Goal: Information Seeking & Learning: Check status

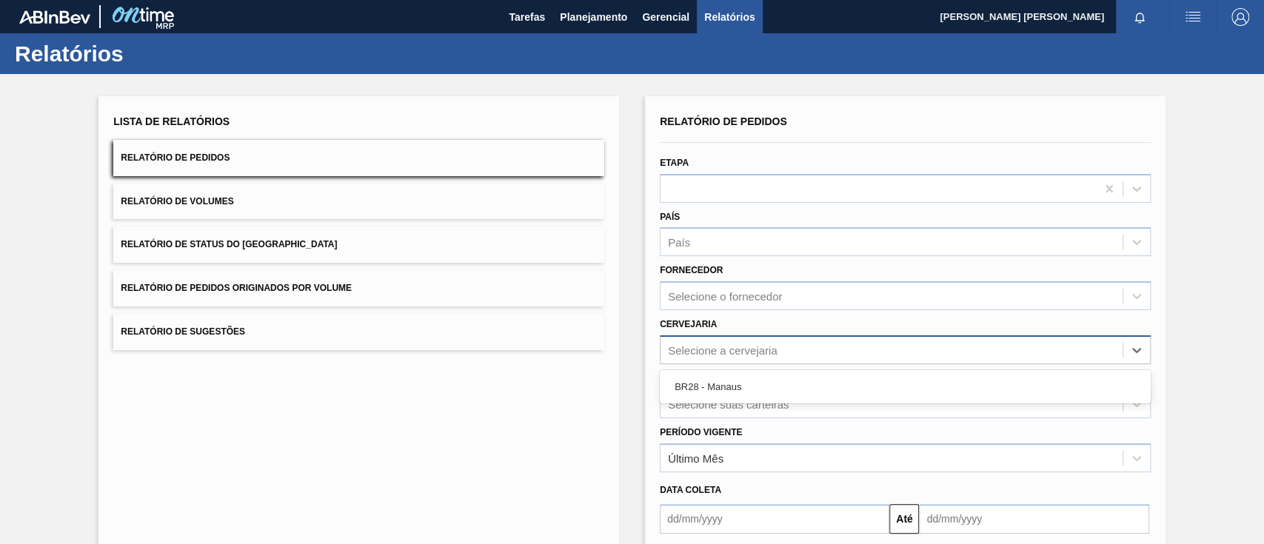
click at [693, 352] on div "Selecione a cervejaria" at bounding box center [723, 349] width 110 height 13
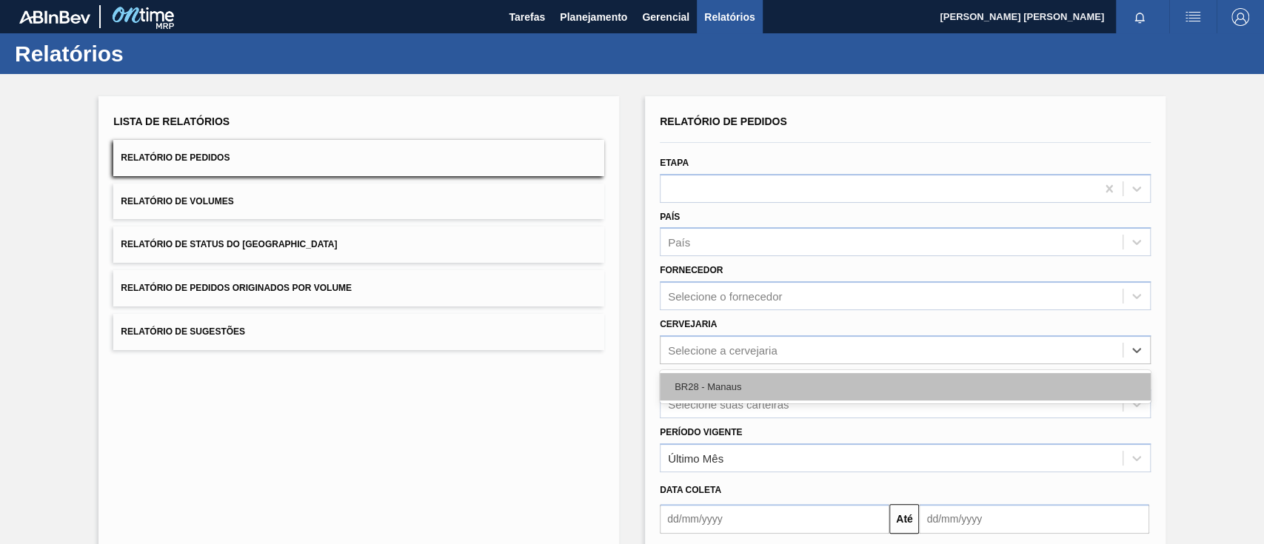
click at [700, 379] on div "BR28 - Manaus" at bounding box center [905, 386] width 491 height 27
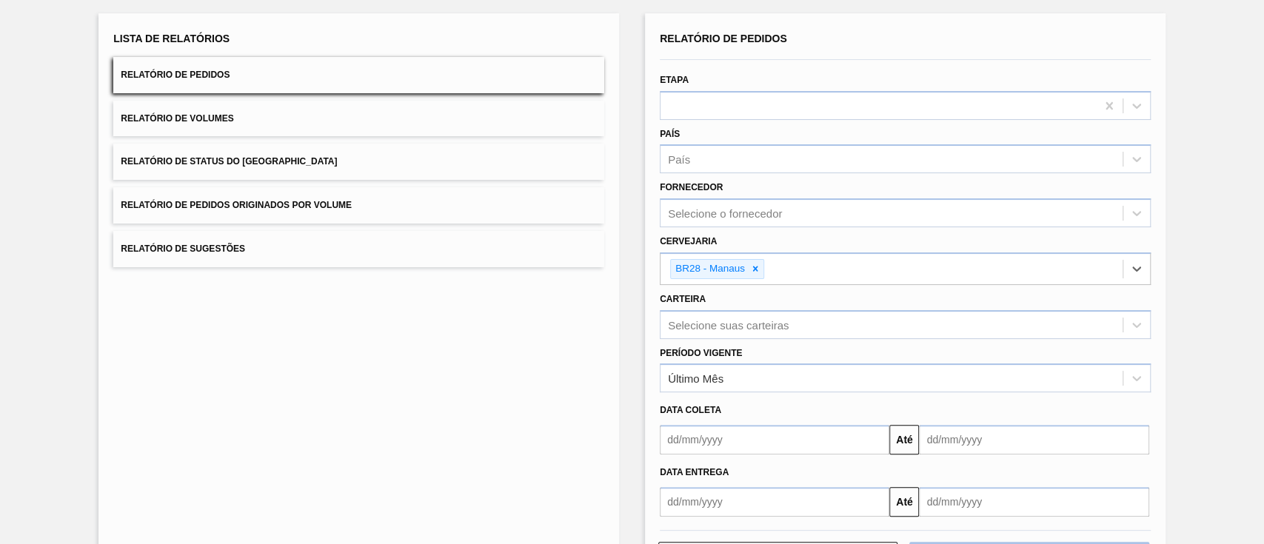
scroll to position [143, 0]
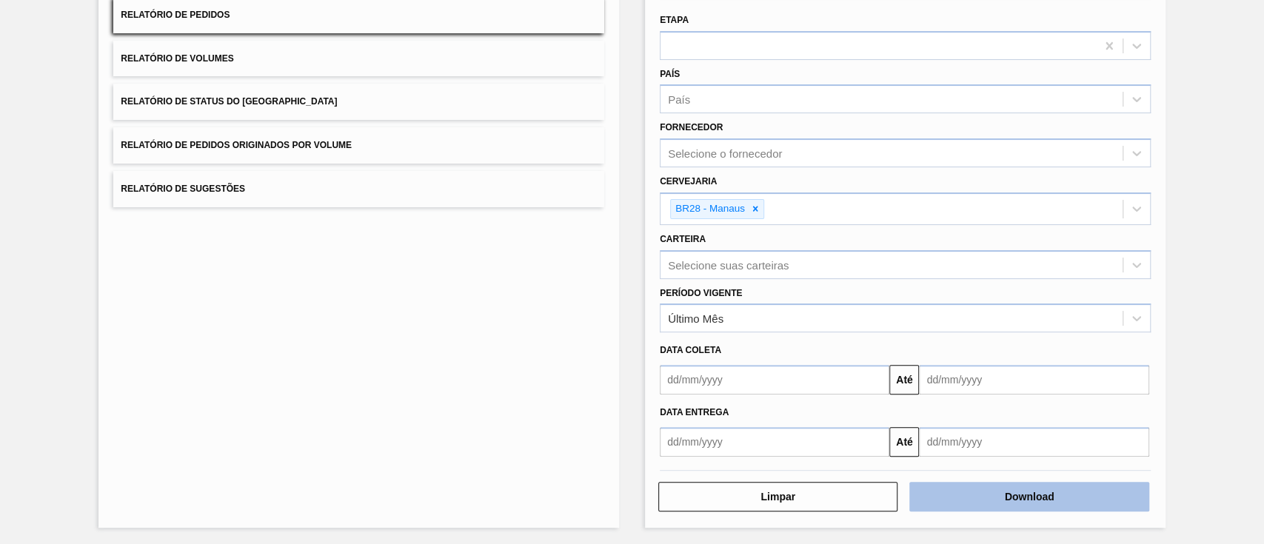
click at [946, 497] on button "Download" at bounding box center [1028, 497] width 239 height 30
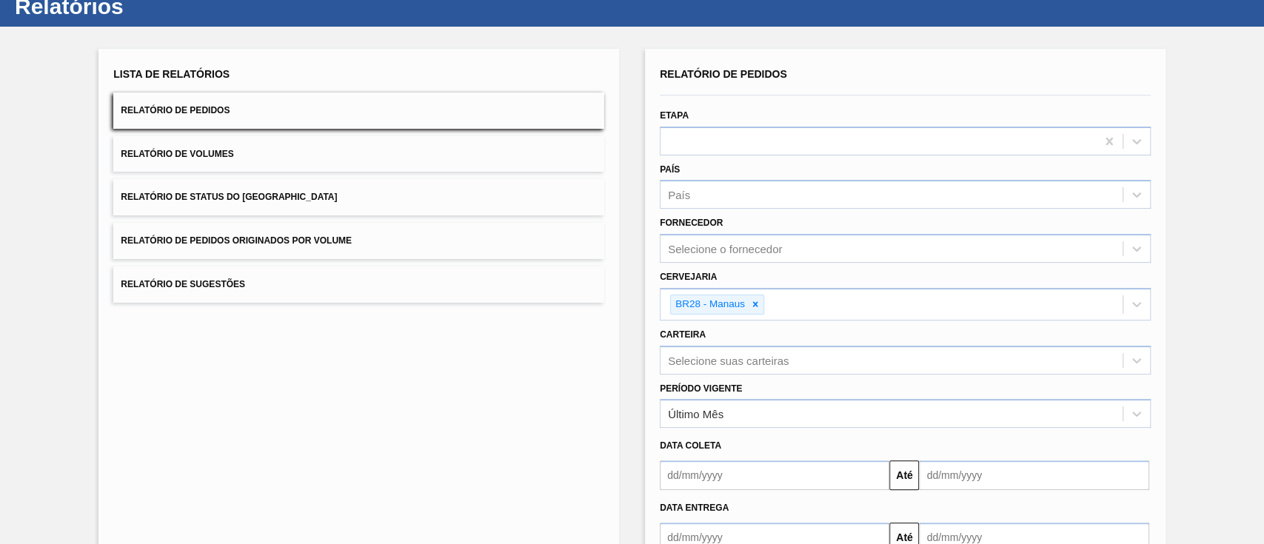
scroll to position [0, 0]
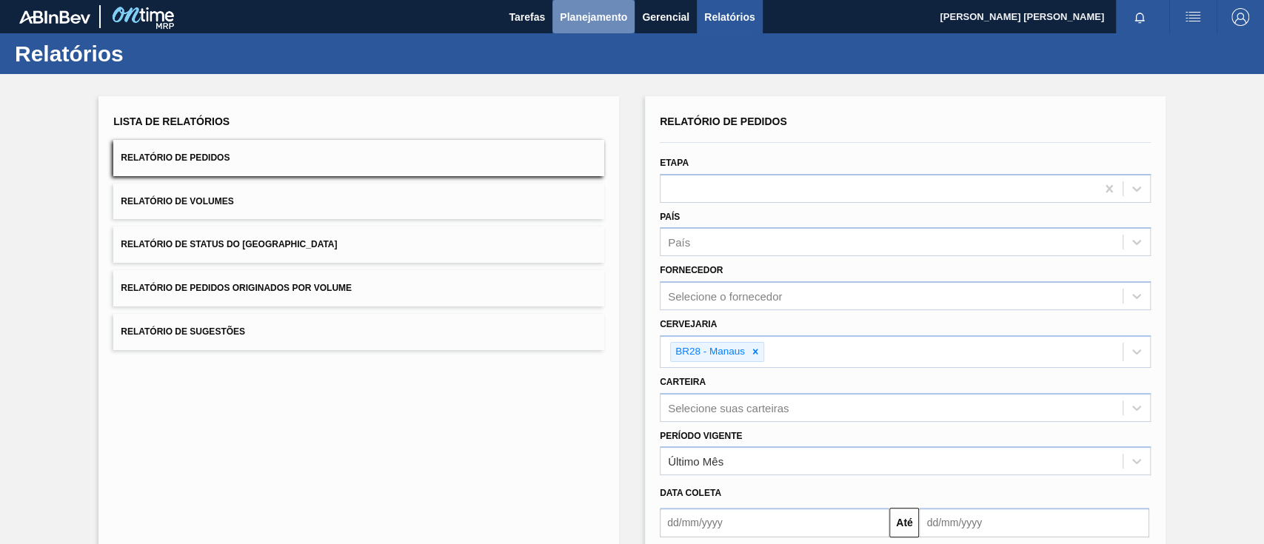
click at [613, 6] on button "Planejamento" at bounding box center [593, 16] width 82 height 33
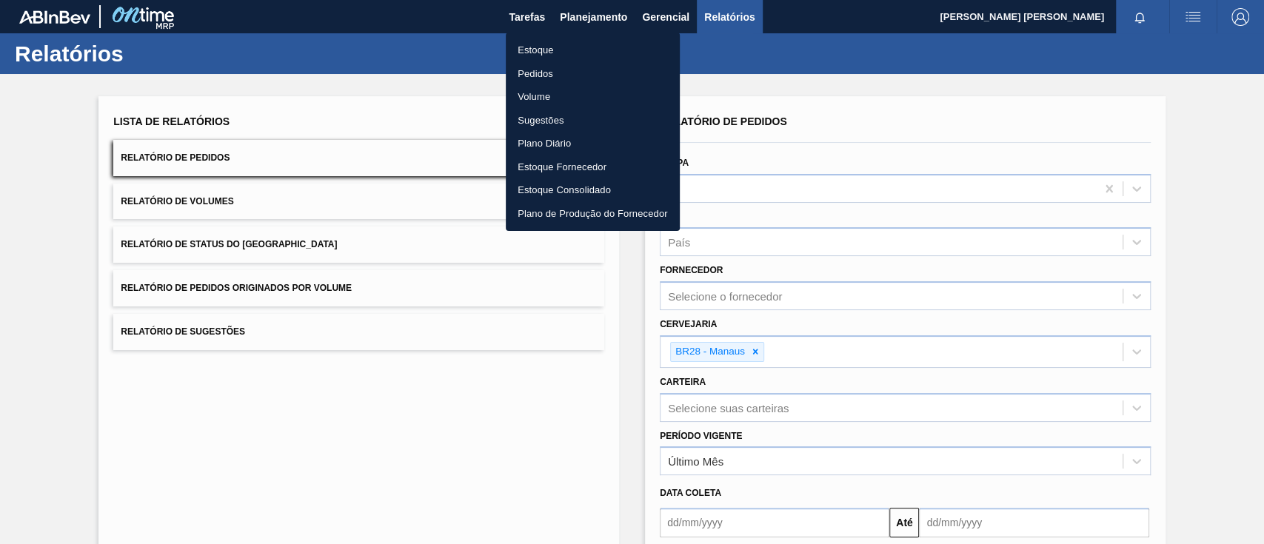
click at [607, 58] on li "Estoque" at bounding box center [593, 50] width 174 height 24
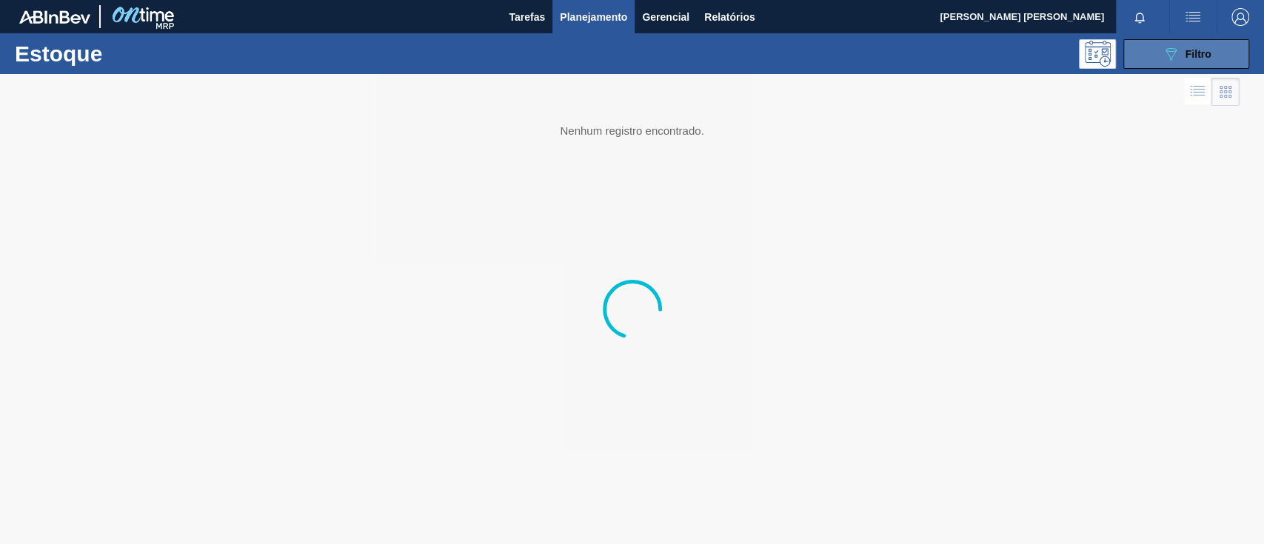
click at [1167, 56] on icon "089F7B8B-B2A5-4AFE-B5C0-19BA573D28AC" at bounding box center [1170, 54] width 18 height 18
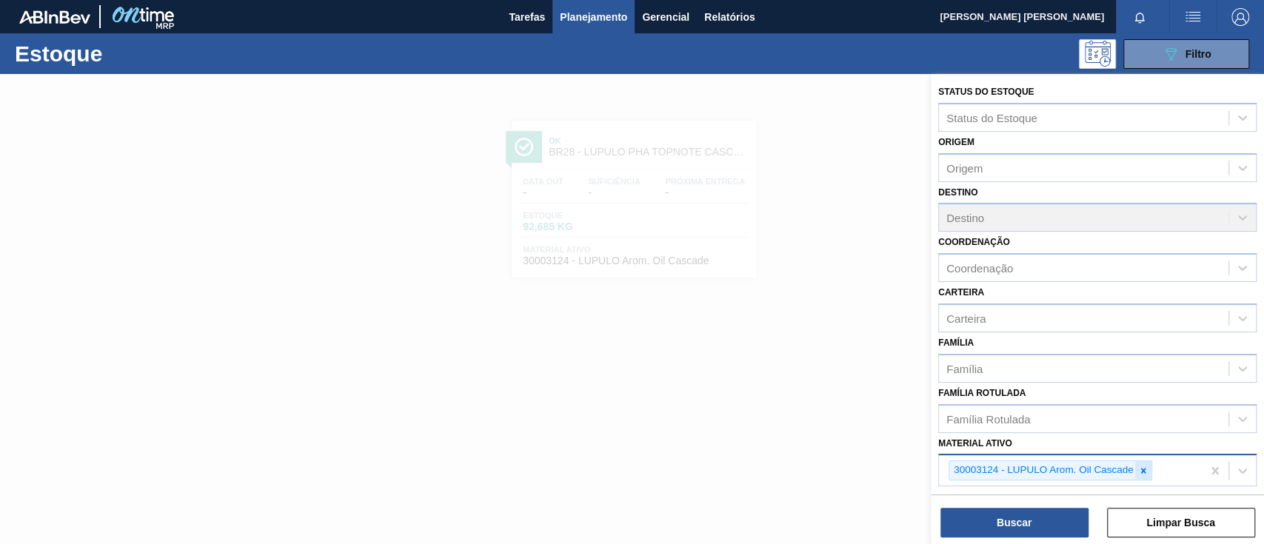
click at [1138, 470] on icon at bounding box center [1143, 471] width 10 height 10
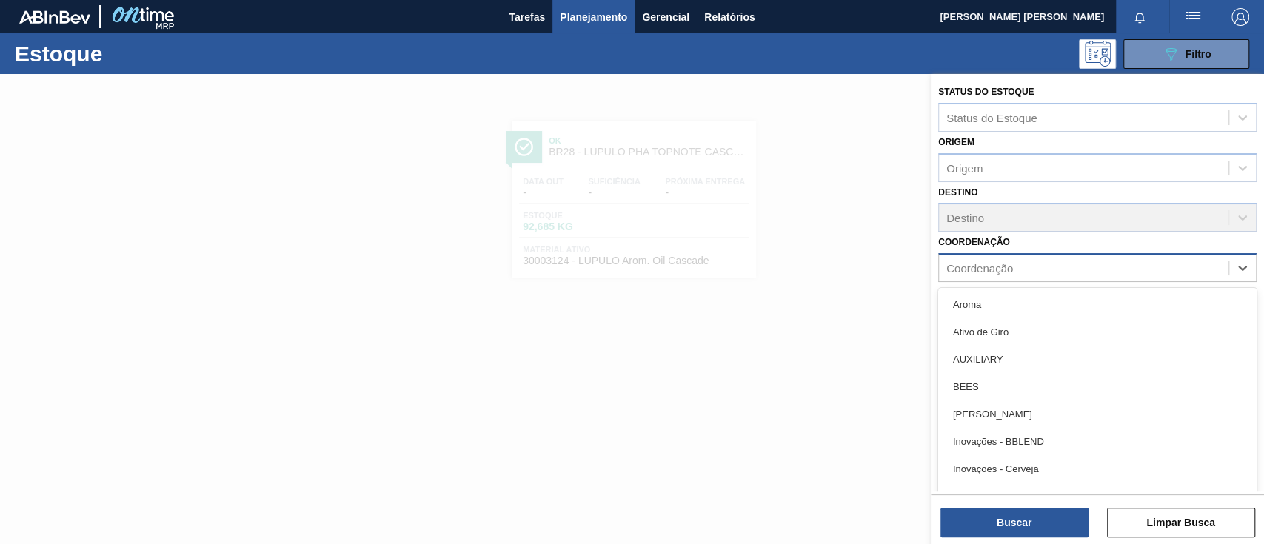
click at [970, 272] on div "Coordenação" at bounding box center [979, 268] width 67 height 13
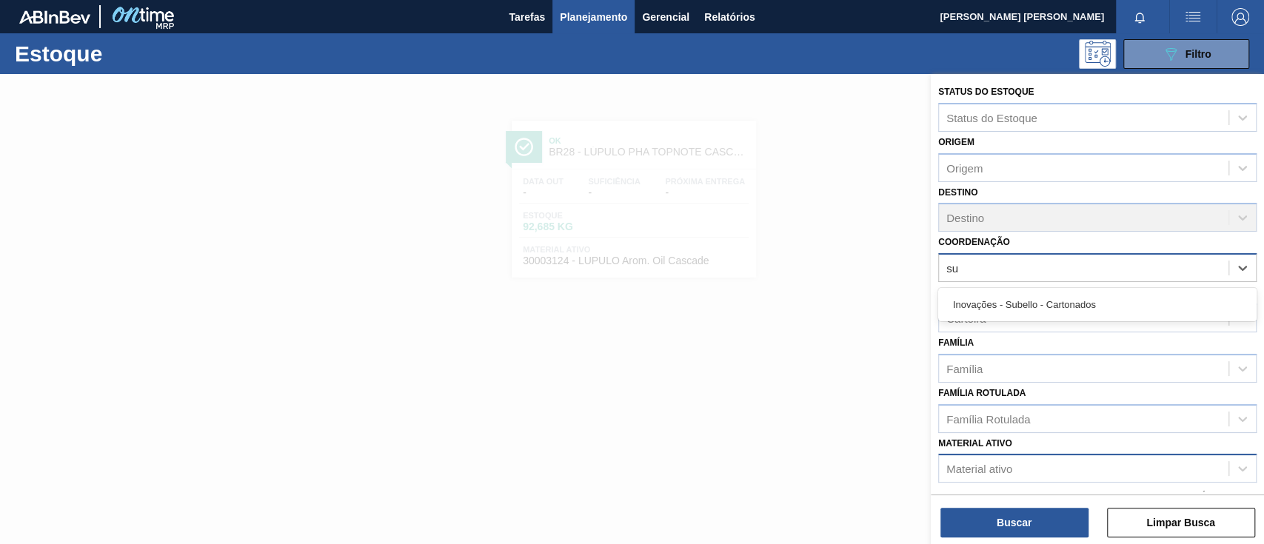
type input "s"
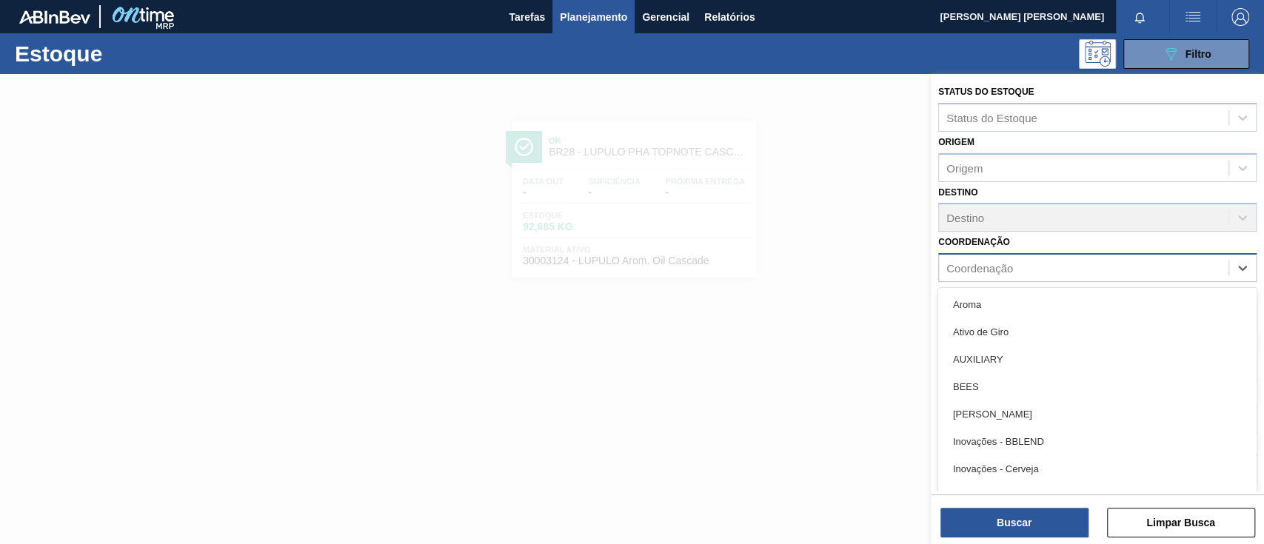
click at [996, 233] on div "Coordenação option Aroma focused, 1 of 36. 36 results available. Use Up and Dow…" at bounding box center [1097, 257] width 318 height 50
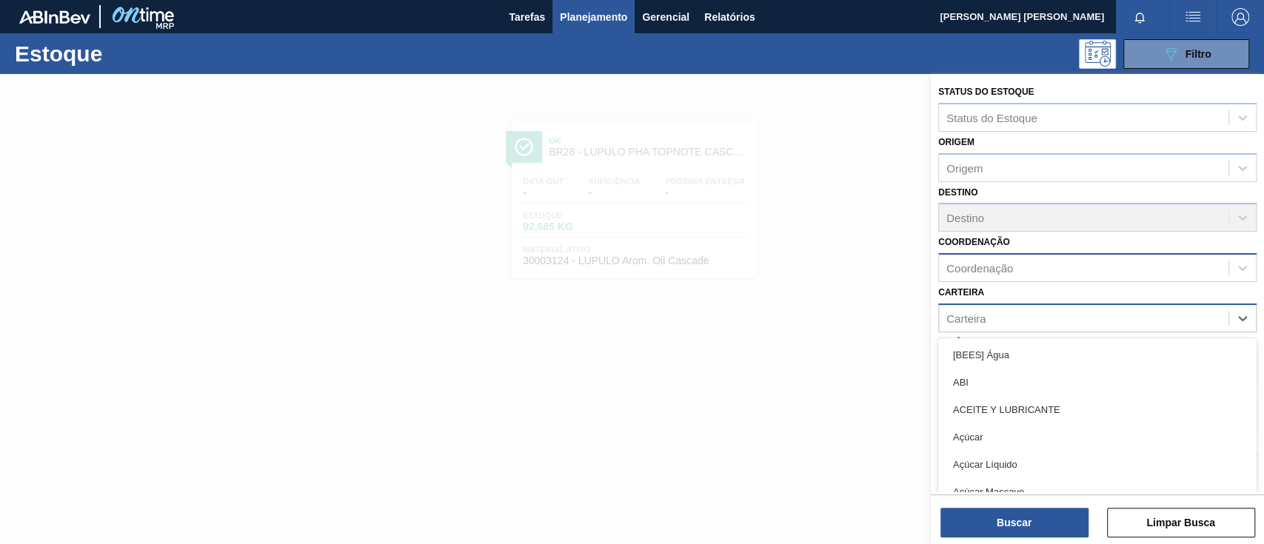
click at [996, 319] on div "Carteira" at bounding box center [1083, 317] width 289 height 21
type input "suc"
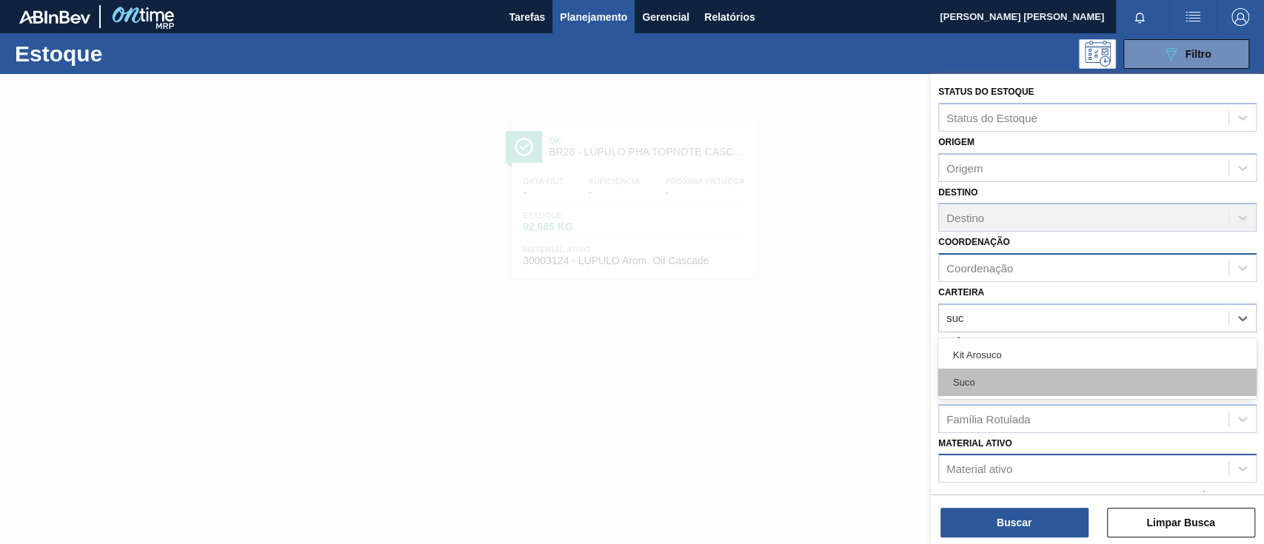
click at [984, 369] on div "Suco" at bounding box center [1097, 382] width 318 height 27
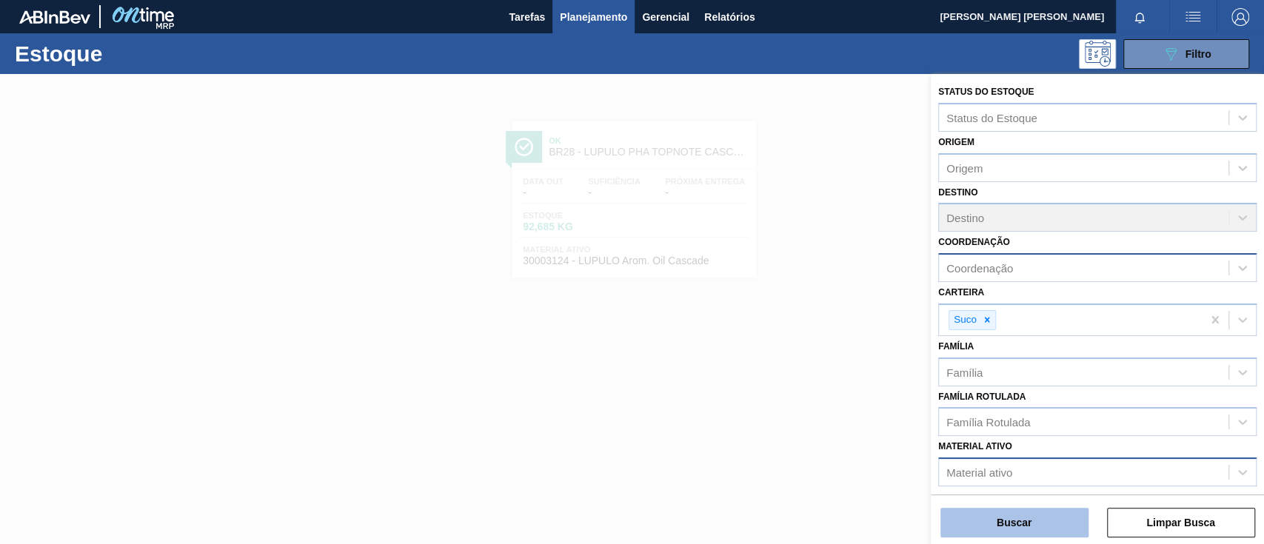
click at [1006, 523] on button "Buscar" at bounding box center [1014, 523] width 148 height 30
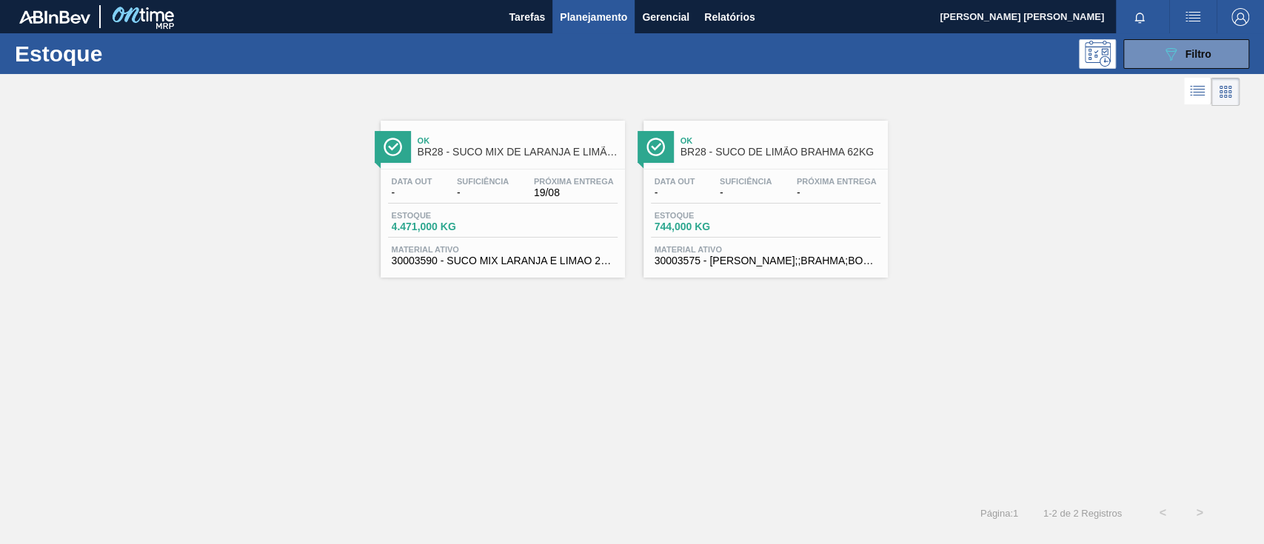
click at [599, 215] on div "Estoque 4.471,000 KG" at bounding box center [502, 224] width 229 height 27
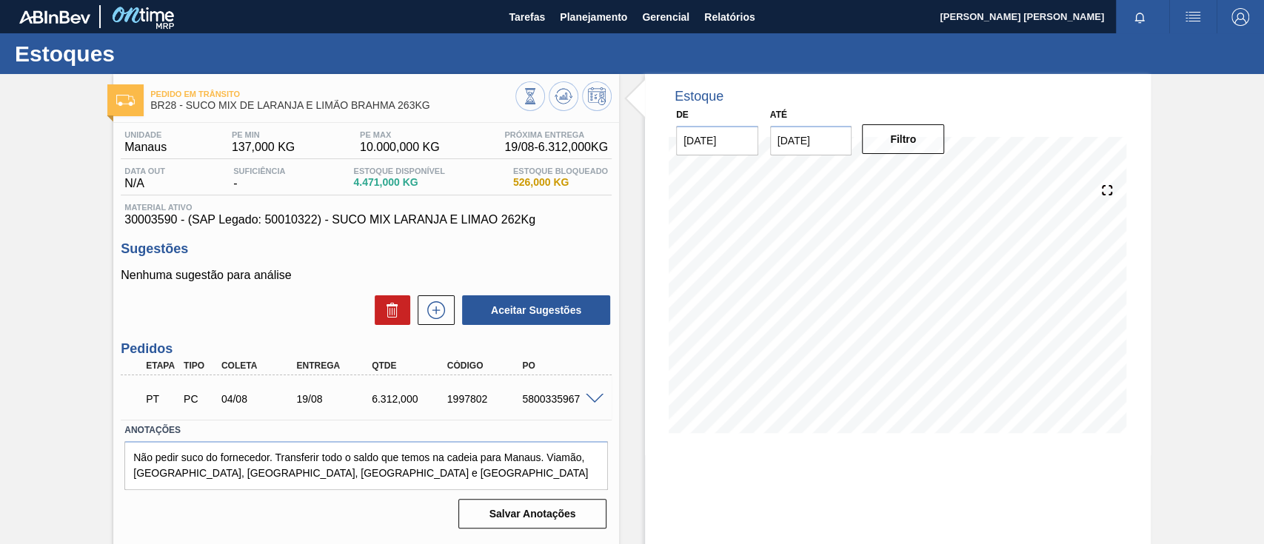
click at [596, 394] on span at bounding box center [595, 399] width 18 height 11
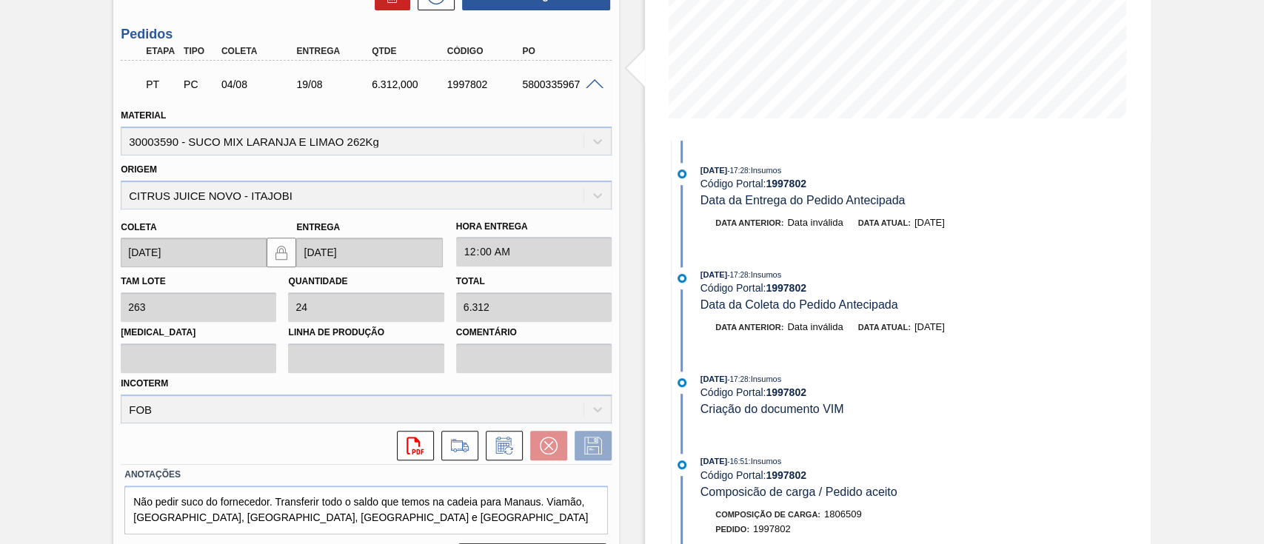
scroll to position [356, 0]
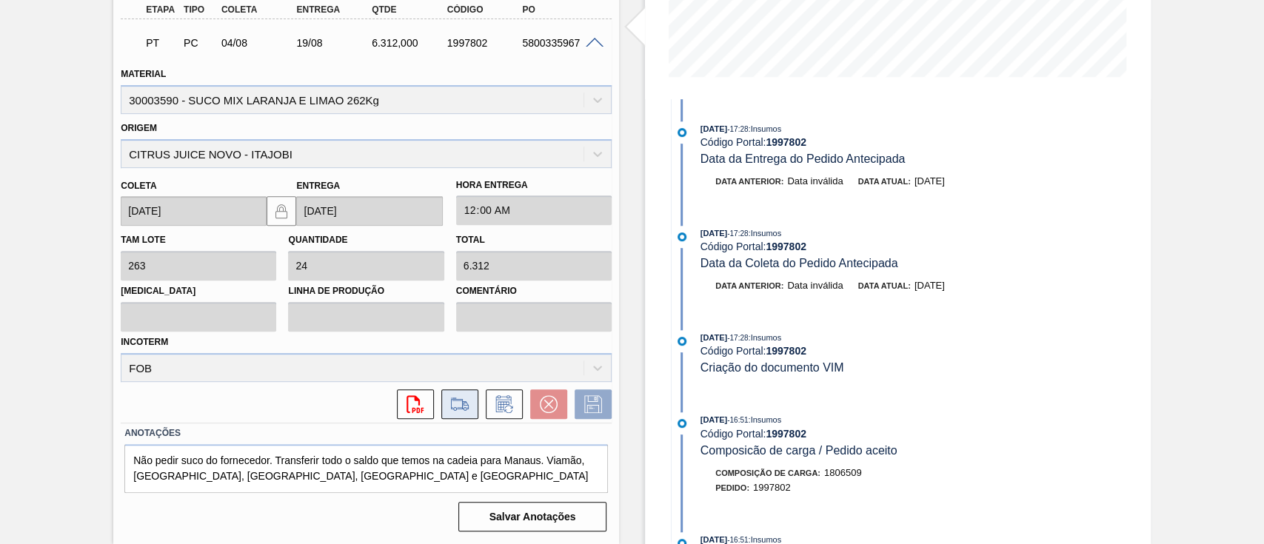
click at [453, 403] on icon at bounding box center [460, 404] width 24 height 18
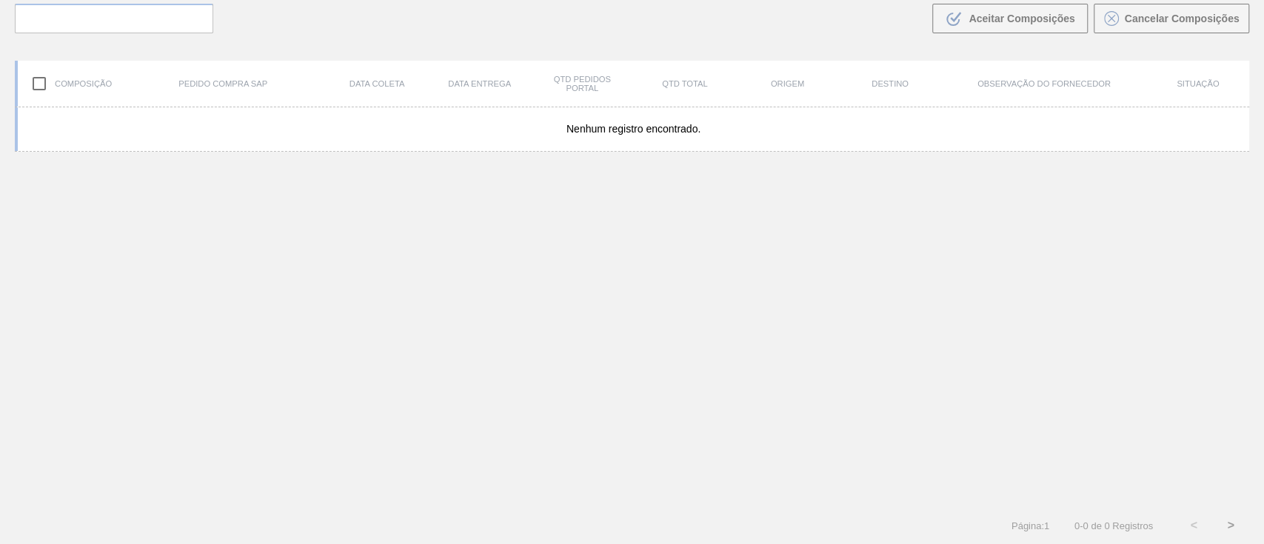
scroll to position [107, 0]
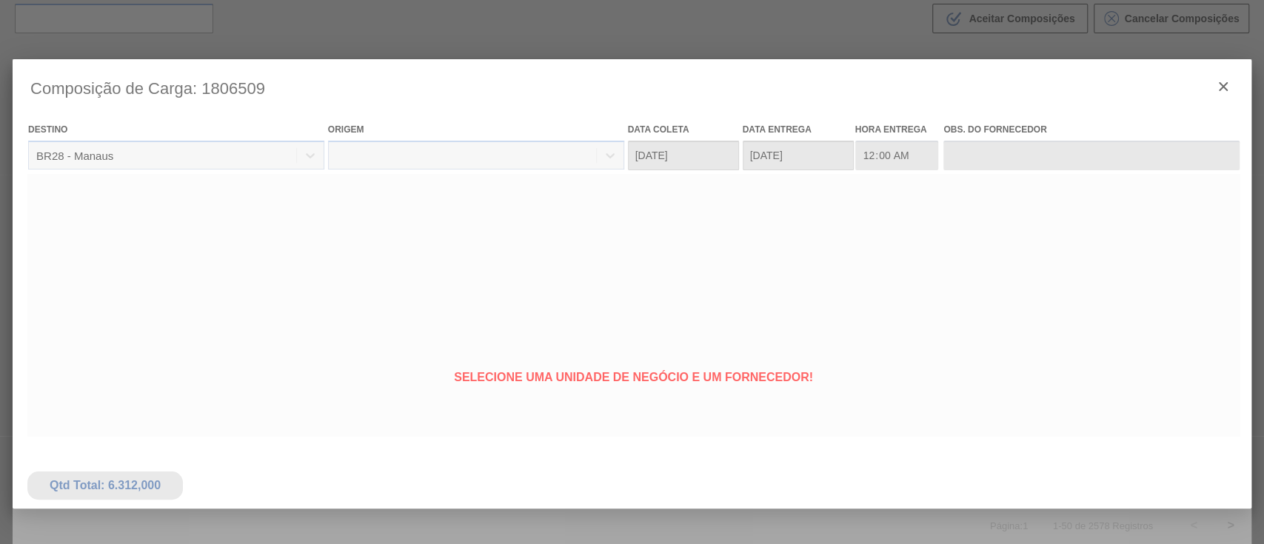
type coleta "[DATE]"
type entrega "[DATE]"
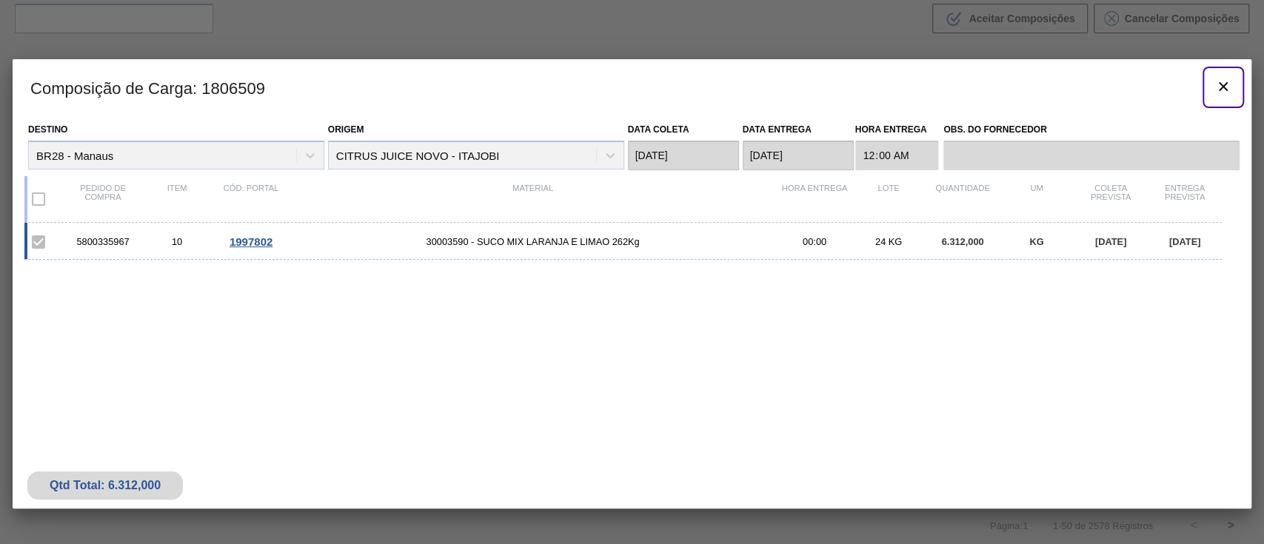
click at [1212, 89] on button "botão de ícone" at bounding box center [1223, 88] width 36 height 36
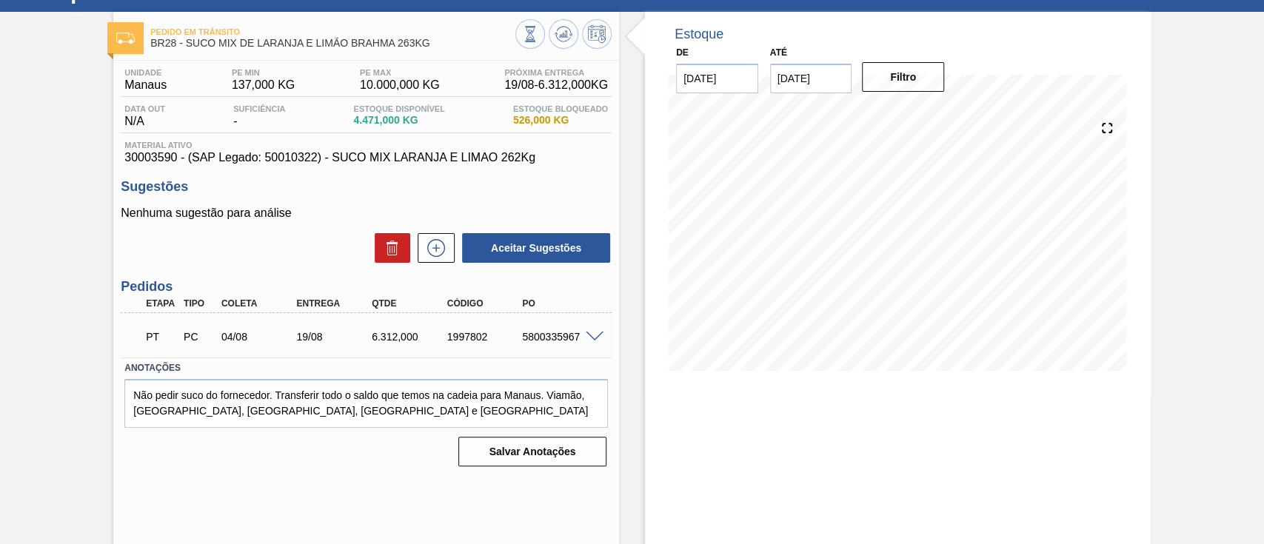
scroll to position [93, 0]
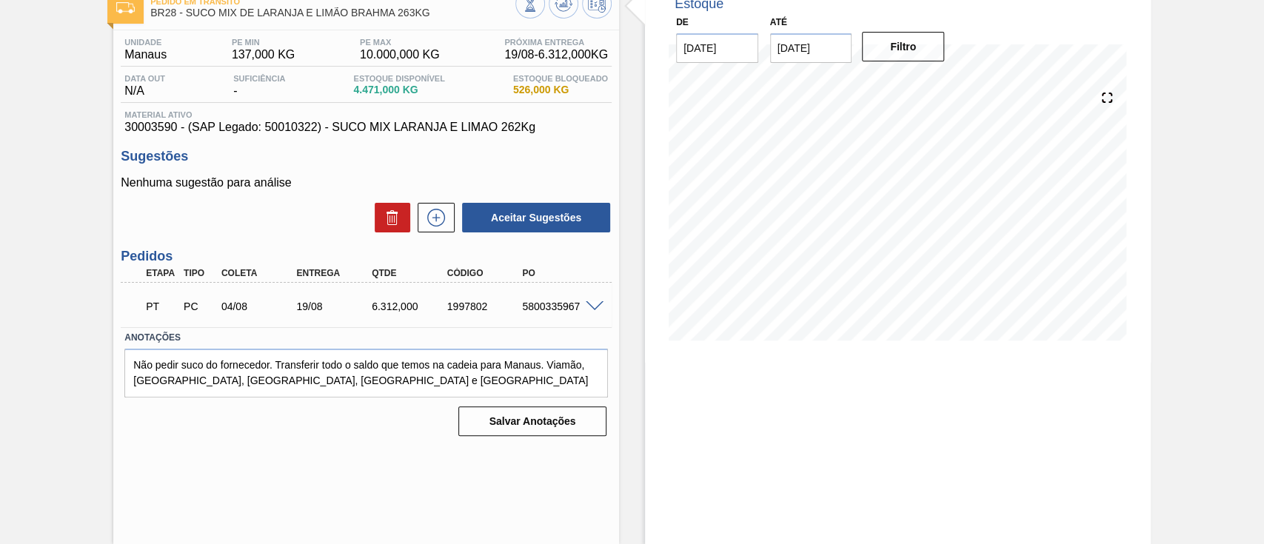
click at [586, 305] on span at bounding box center [595, 306] width 18 height 11
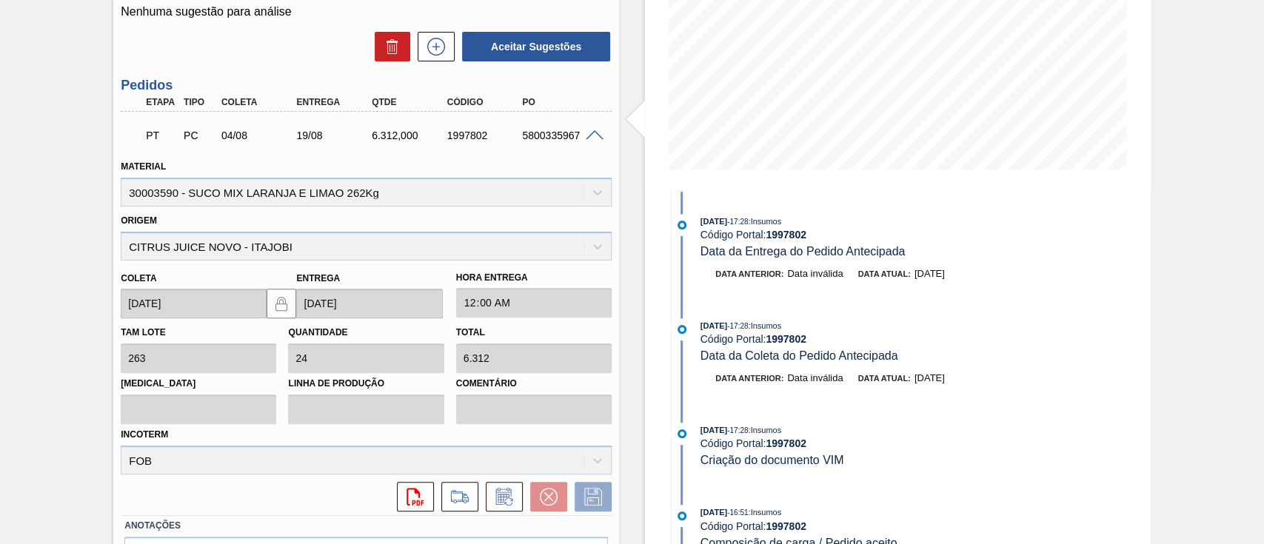
scroll to position [356, 0]
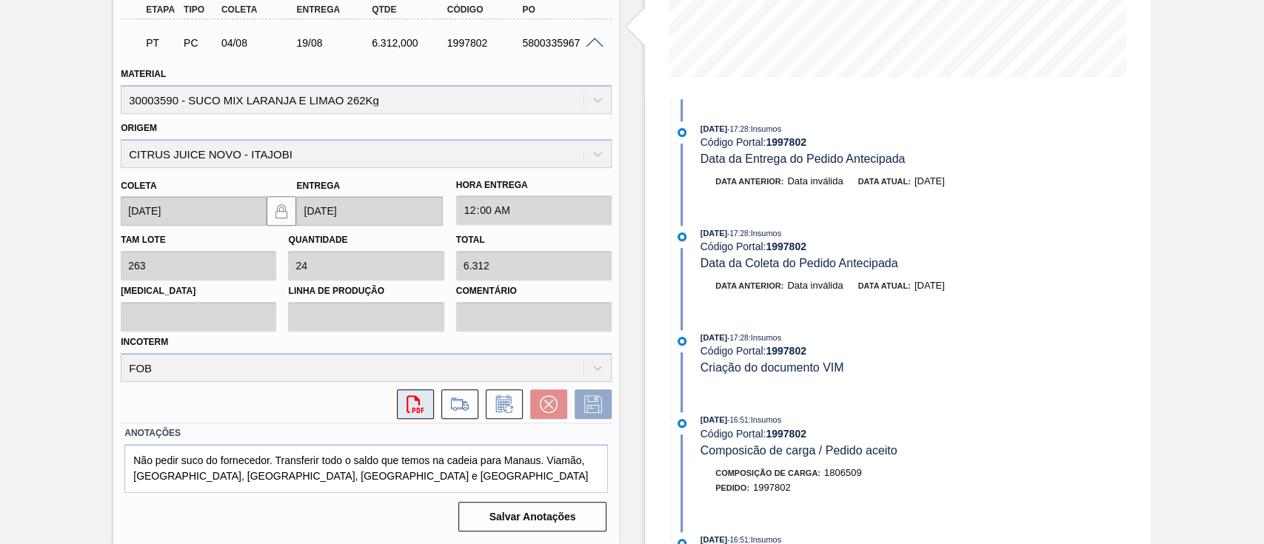
click at [412, 412] on icon "svg{fill:#ff0000}" at bounding box center [415, 404] width 18 height 18
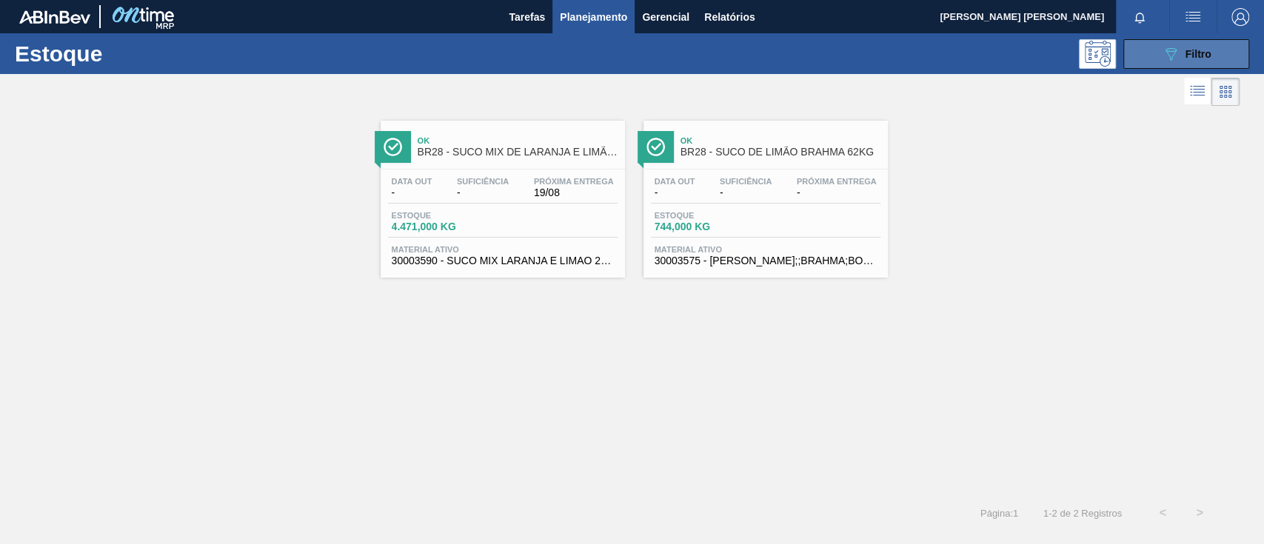
click at [1145, 50] on button "089F7B8B-B2A5-4AFE-B5C0-19BA573D28AC Filtro" at bounding box center [1186, 54] width 126 height 30
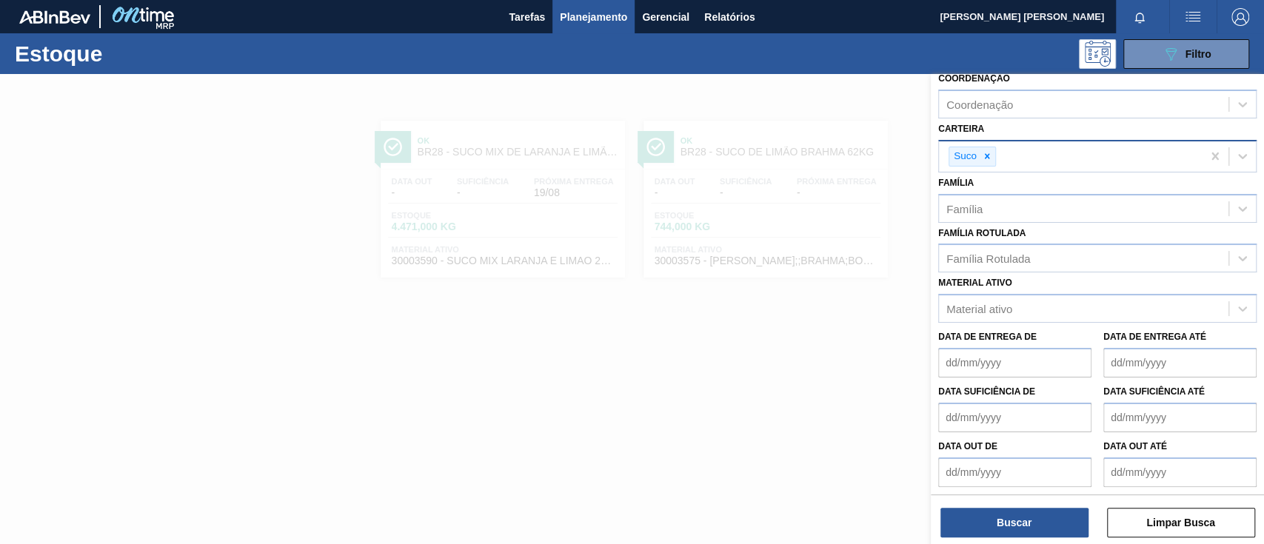
click at [988, 154] on icon at bounding box center [987, 156] width 10 height 10
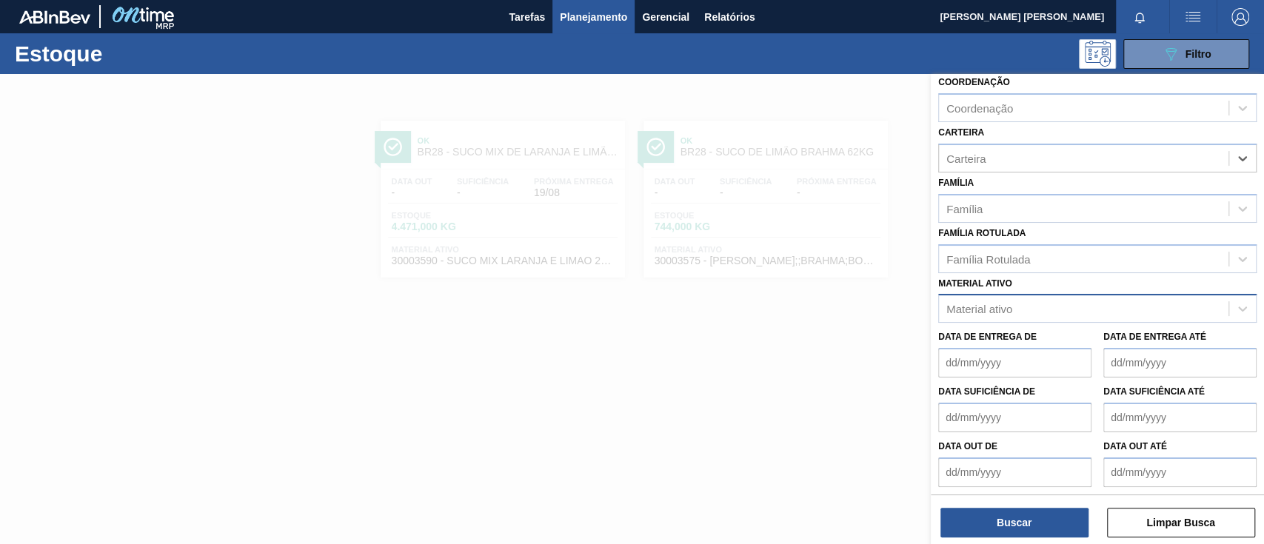
click at [1010, 303] on div "Material ativo" at bounding box center [979, 309] width 66 height 13
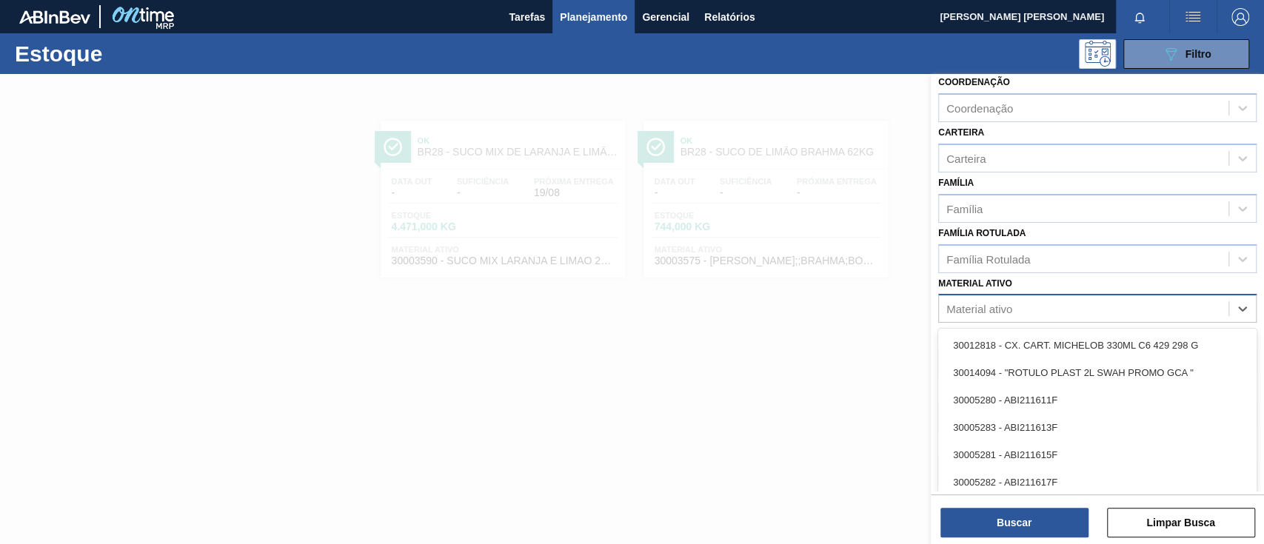
paste ativo "30030615"
type ativo "30030615"
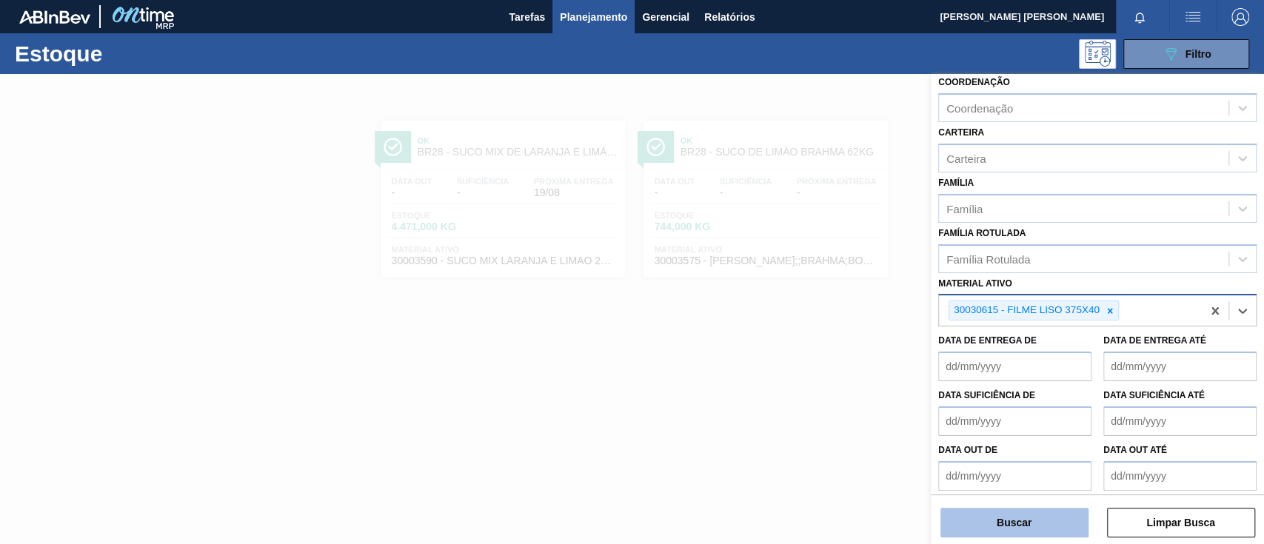
click at [1033, 513] on button "Buscar" at bounding box center [1014, 523] width 148 height 30
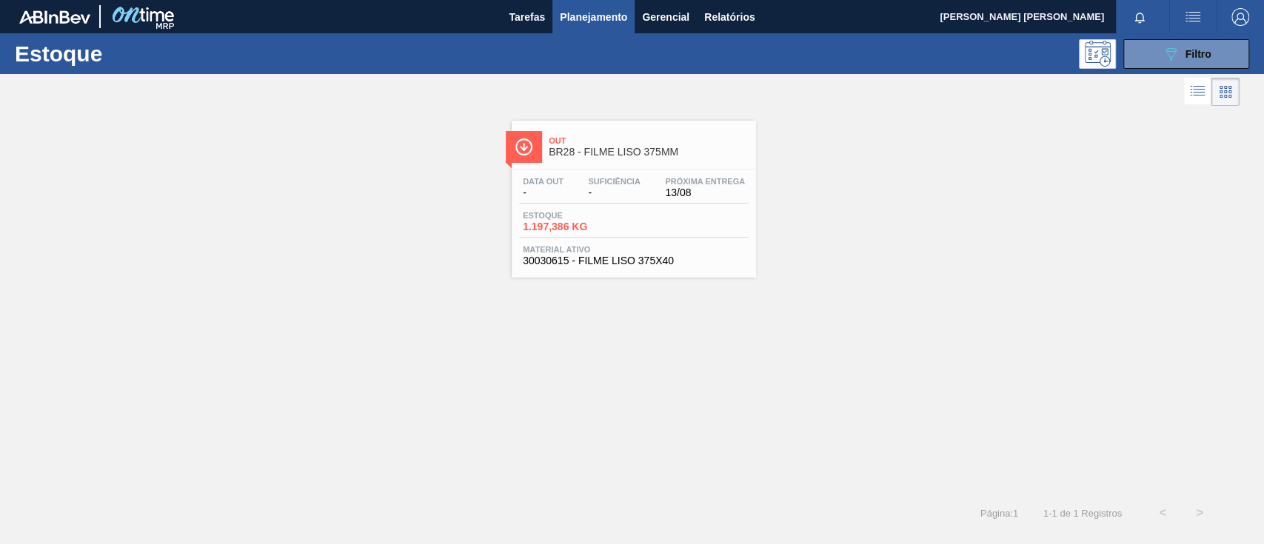
click at [592, 207] on div "Data out - Suficiência - Próxima Entrega 13/08 Estoque 1.197,386 KG Material at…" at bounding box center [633, 220] width 244 height 101
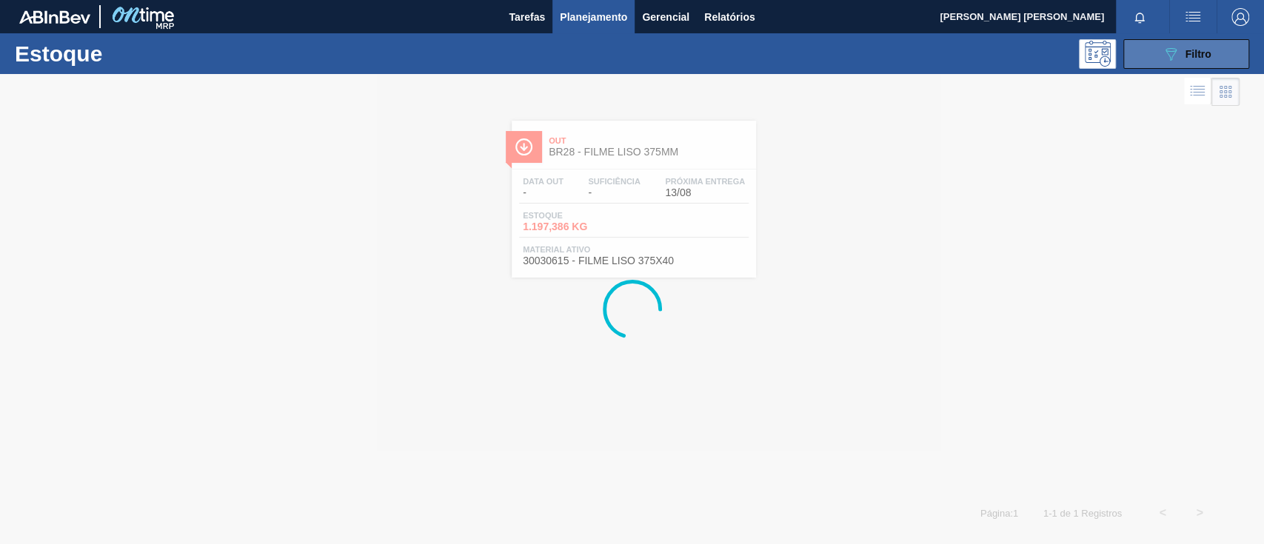
click at [1187, 61] on div "089F7B8B-B2A5-4AFE-B5C0-19BA573D28AC Filtro" at bounding box center [1186, 54] width 50 height 18
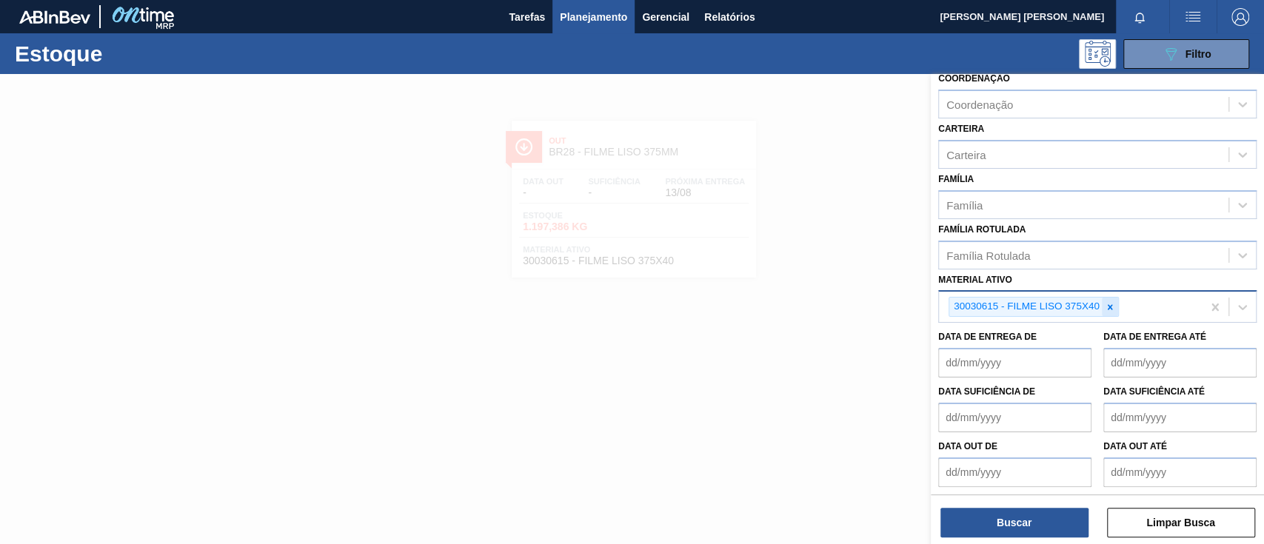
click at [1114, 305] on div at bounding box center [1109, 307] width 16 height 19
paste ativo "30003071"
type ativo "30003071"
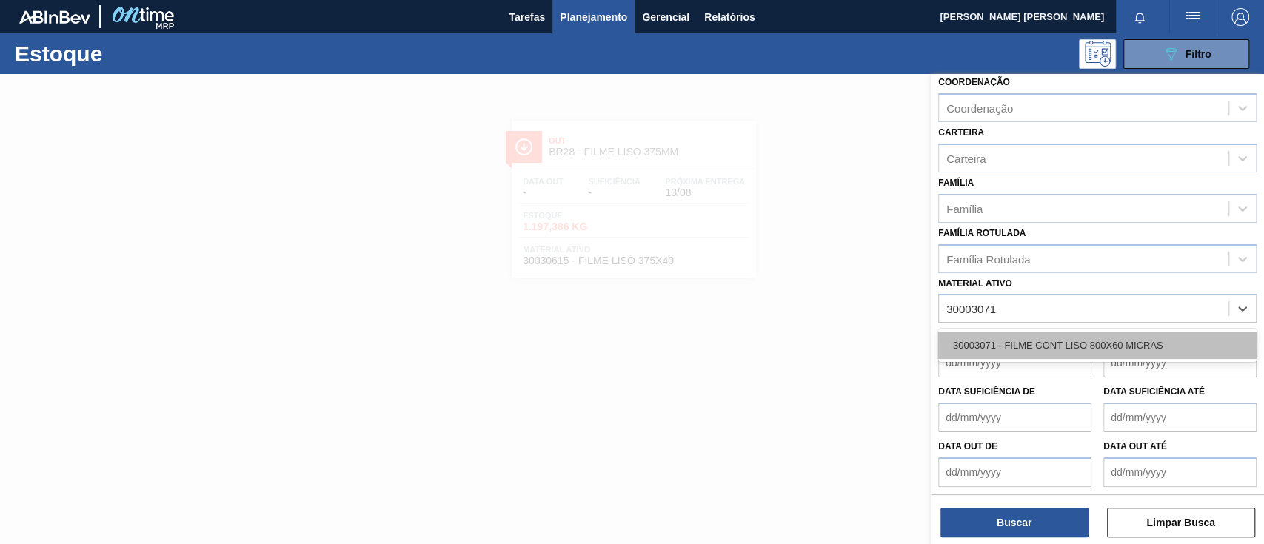
click at [1048, 346] on div "30003071 - FILME CONT LISO 800X60 MICRAS" at bounding box center [1097, 345] width 318 height 27
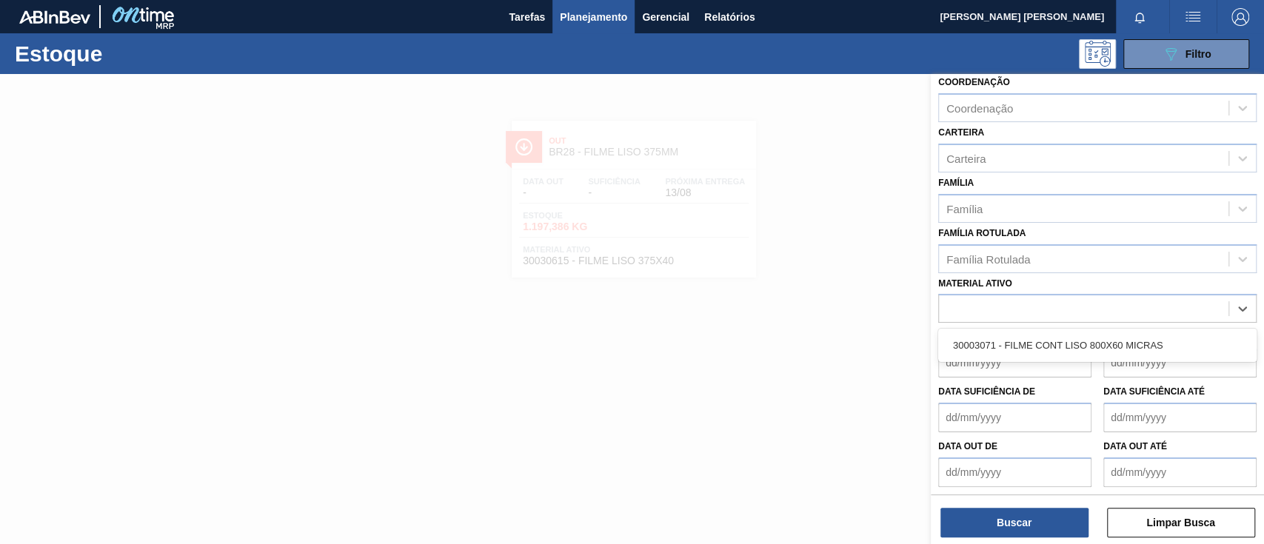
scroll to position [164, 0]
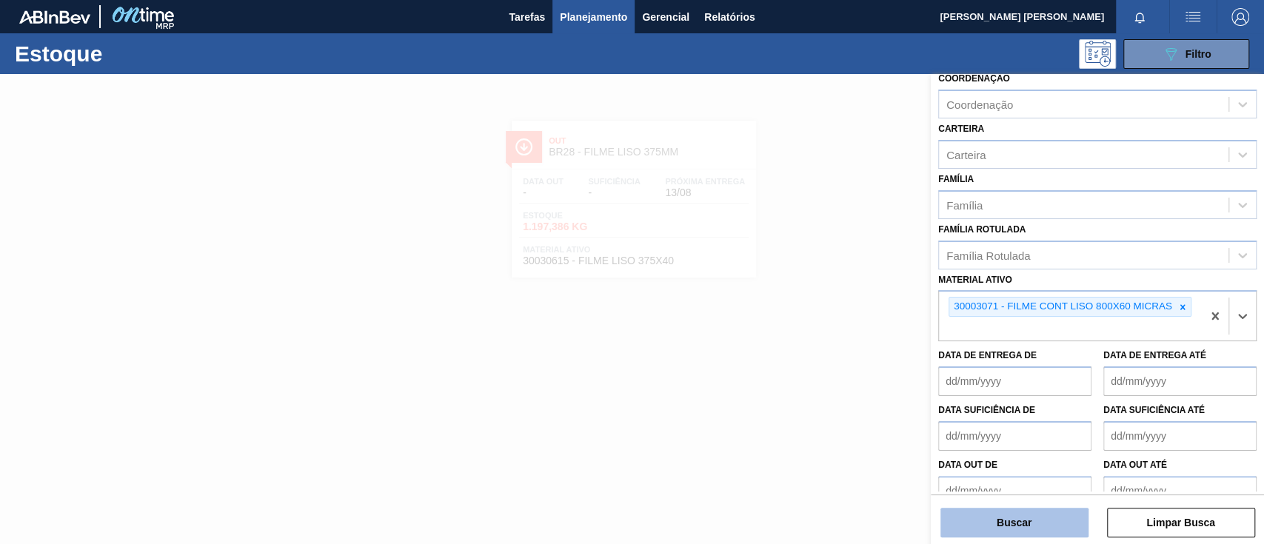
click at [1010, 520] on button "Buscar" at bounding box center [1014, 523] width 148 height 30
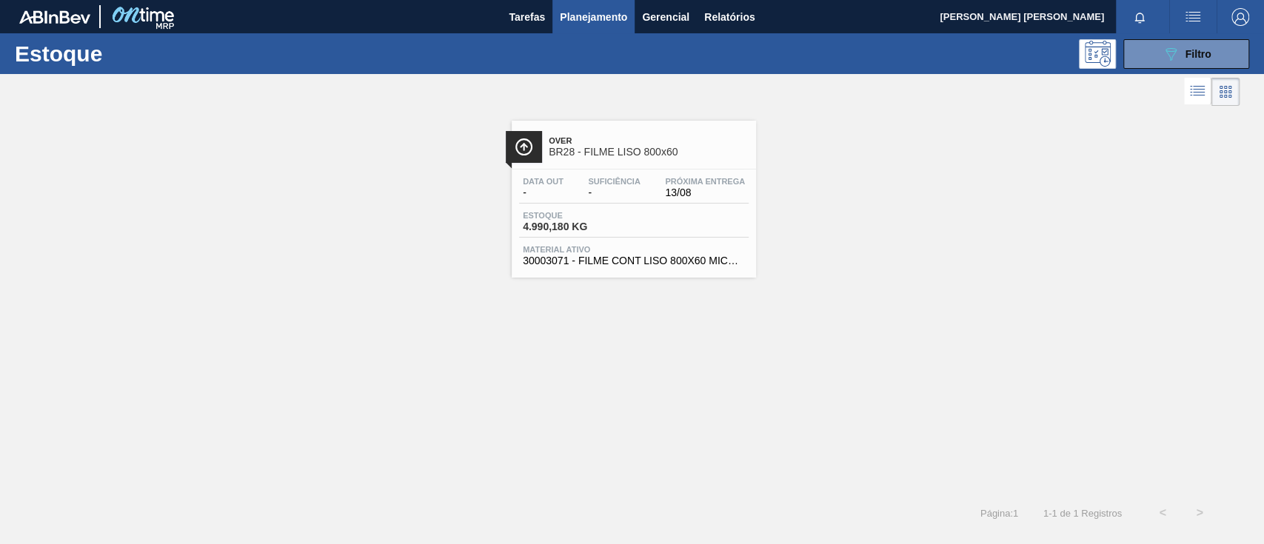
click at [672, 211] on div "Estoque 4.990,180 KG" at bounding box center [633, 224] width 229 height 27
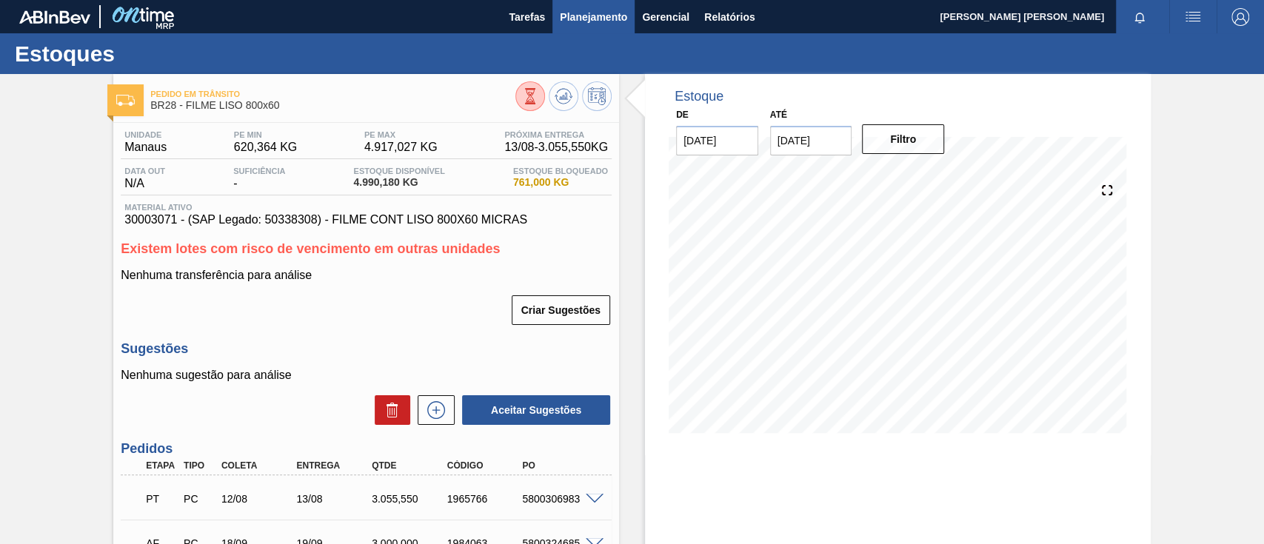
click at [594, 18] on span "Planejamento" at bounding box center [593, 17] width 67 height 18
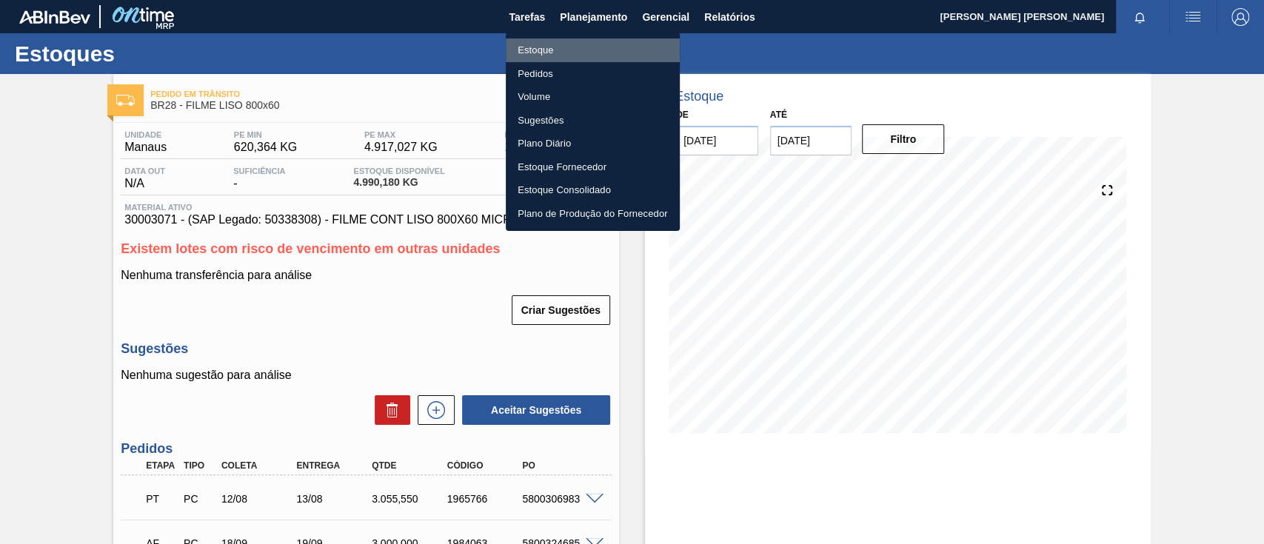
click at [568, 53] on li "Estoque" at bounding box center [593, 50] width 174 height 24
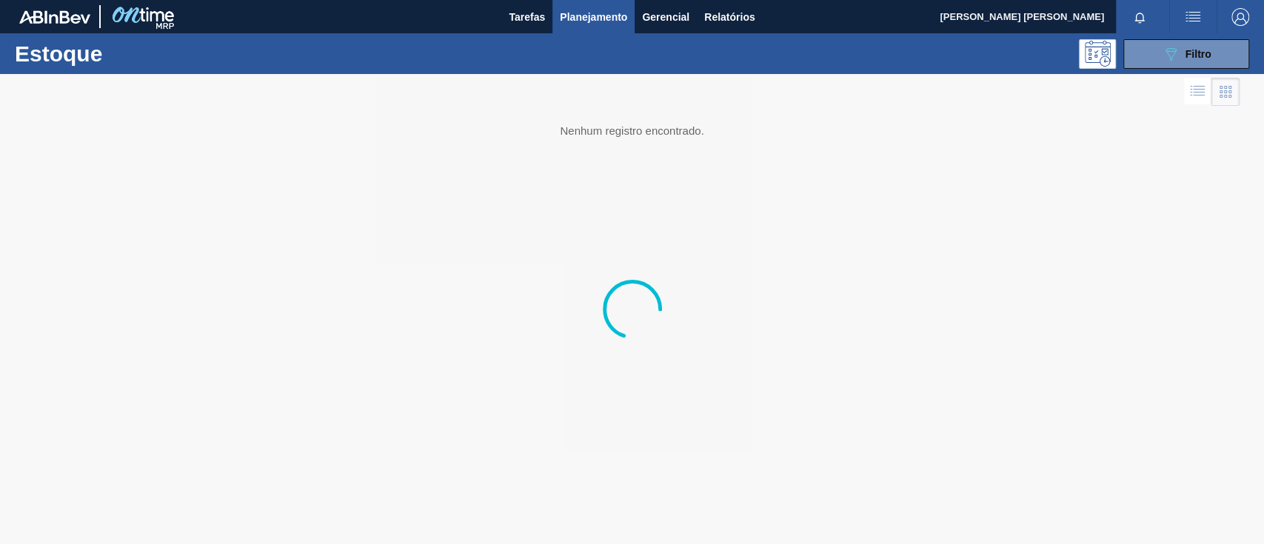
click at [1167, 36] on div "Estoque 089F7B8B-B2A5-4AFE-B5C0-19BA573D28AC Filtro" at bounding box center [632, 53] width 1264 height 41
click at [1161, 53] on icon "089F7B8B-B2A5-4AFE-B5C0-19BA573D28AC" at bounding box center [1170, 54] width 18 height 18
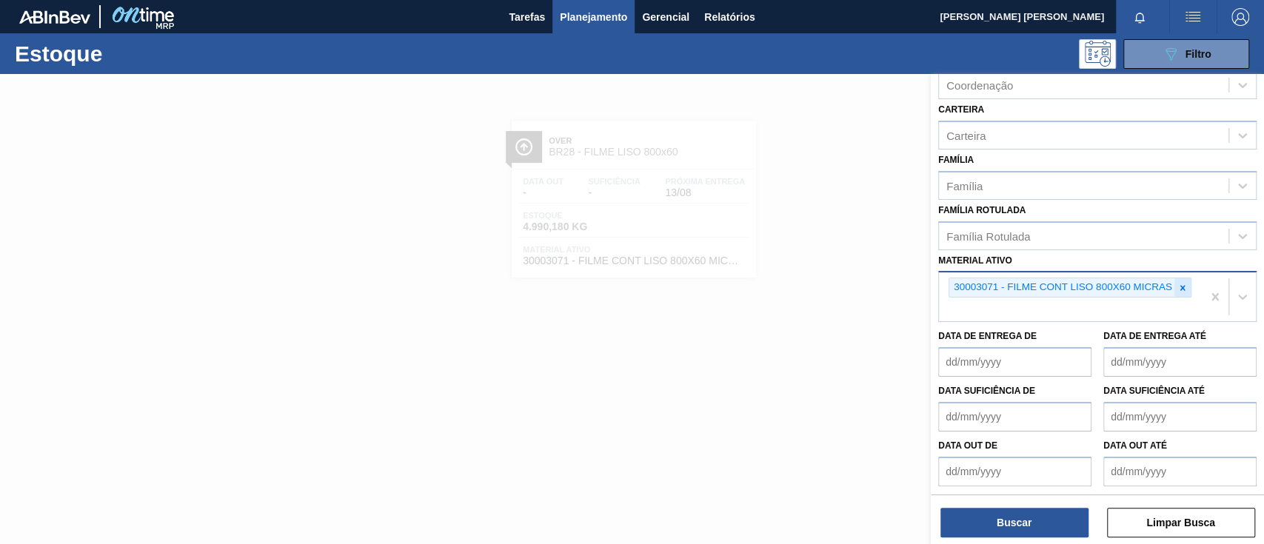
click at [1182, 283] on icon at bounding box center [1182, 288] width 10 height 10
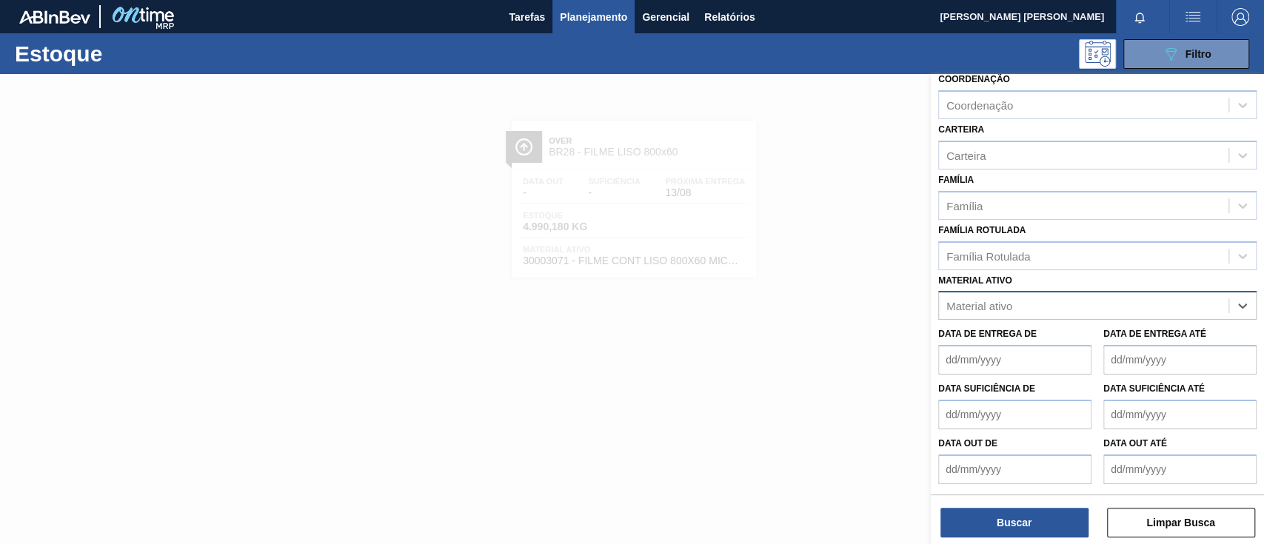
scroll to position [160, 0]
paste ativo "30003623"
type ativo "30003623"
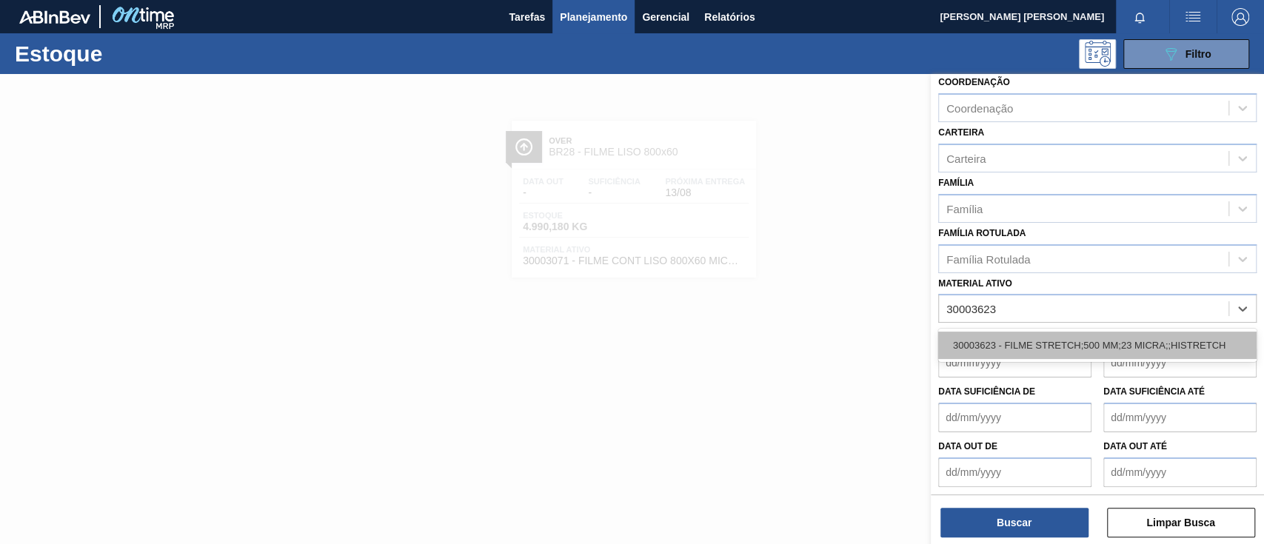
click at [1000, 338] on div "30003623 - FILME STRETCH;500 MM;23 MICRA;;HISTRETCH" at bounding box center [1097, 345] width 318 height 27
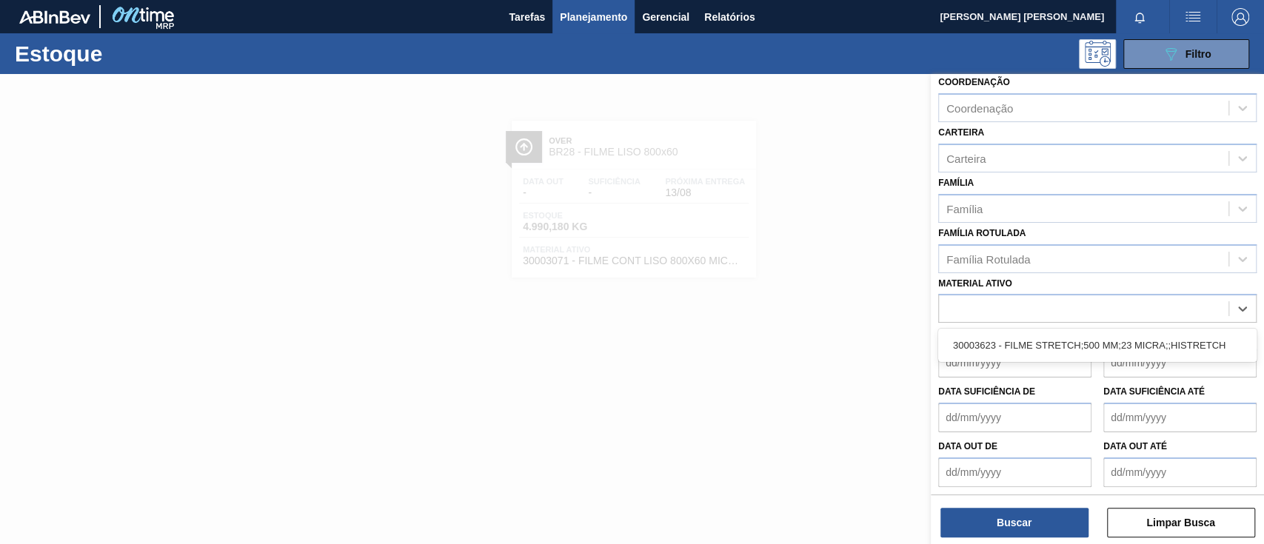
scroll to position [183, 0]
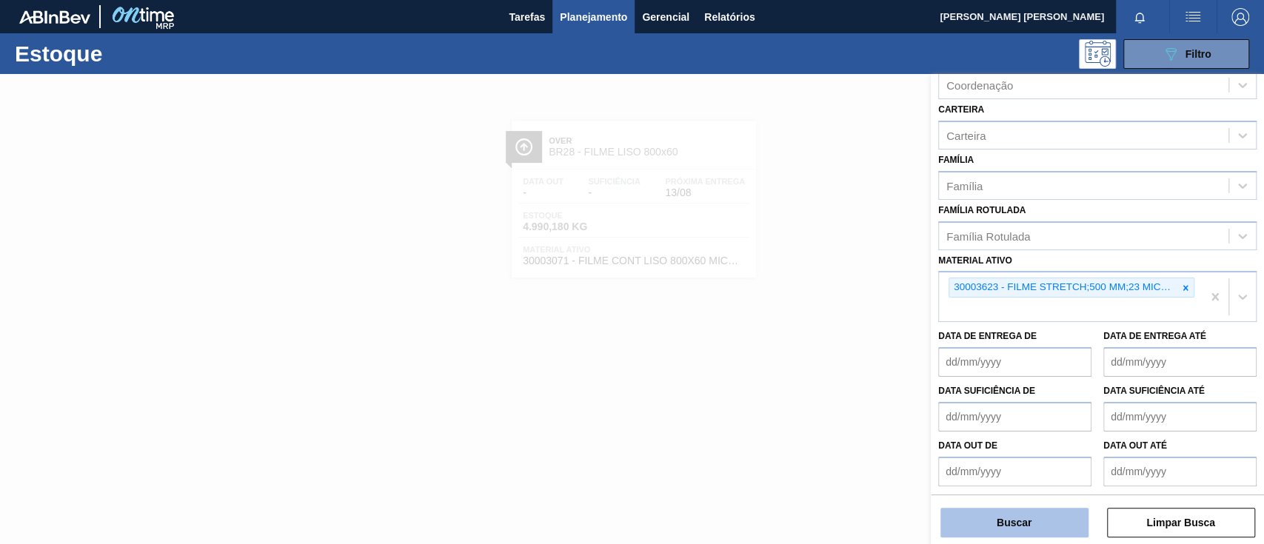
click at [982, 512] on button "Buscar" at bounding box center [1014, 523] width 148 height 30
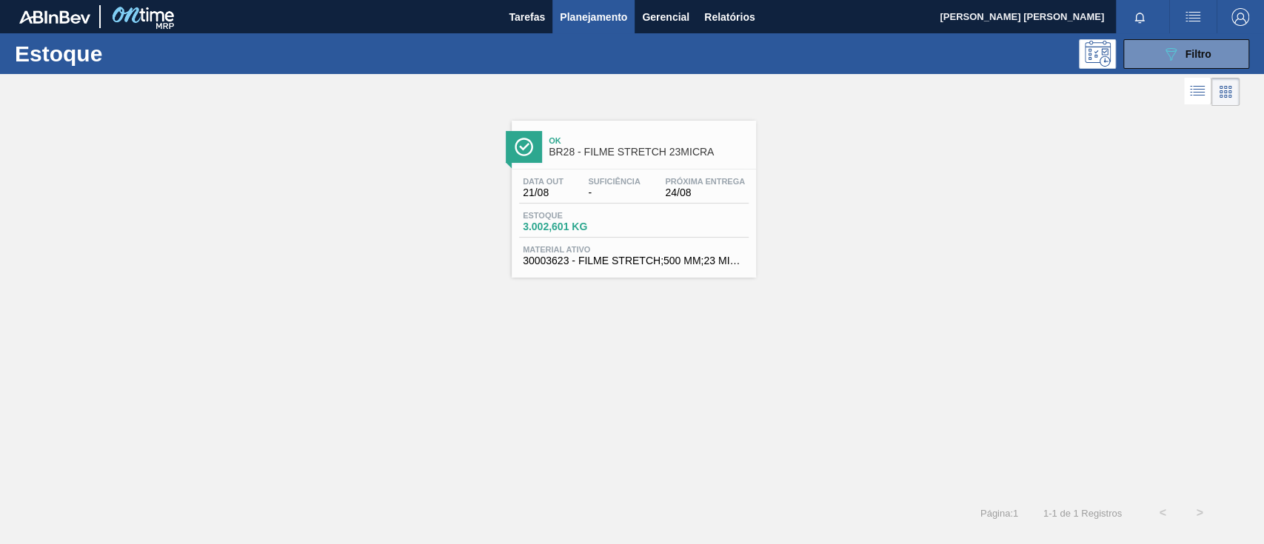
click at [622, 228] on span "3.002,601 KG" at bounding box center [575, 226] width 104 height 11
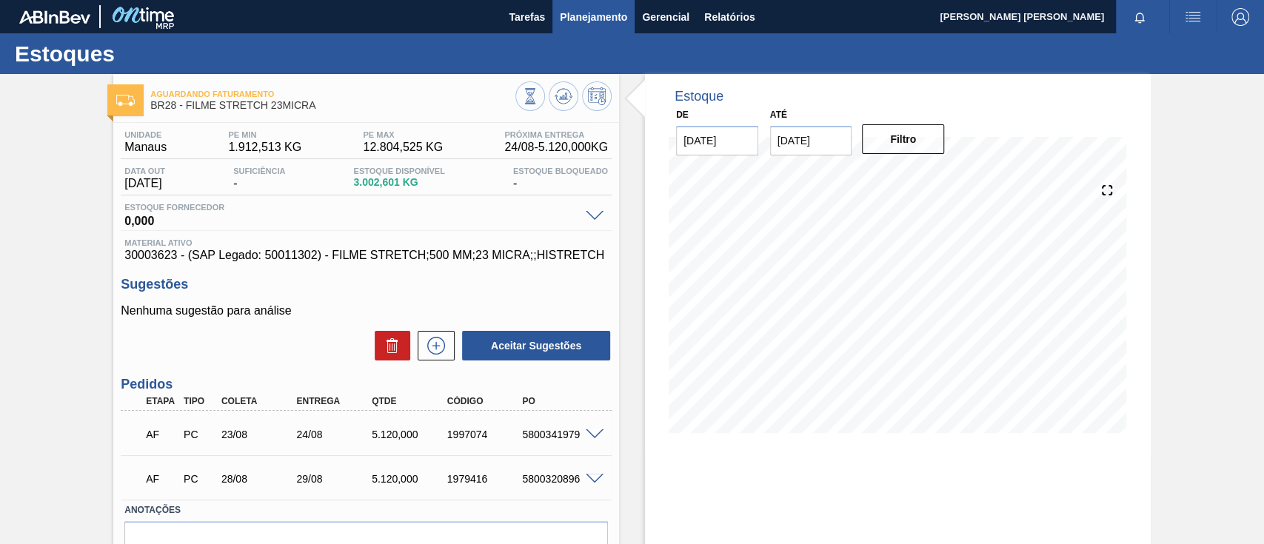
click at [602, 16] on span "Planejamento" at bounding box center [593, 17] width 67 height 18
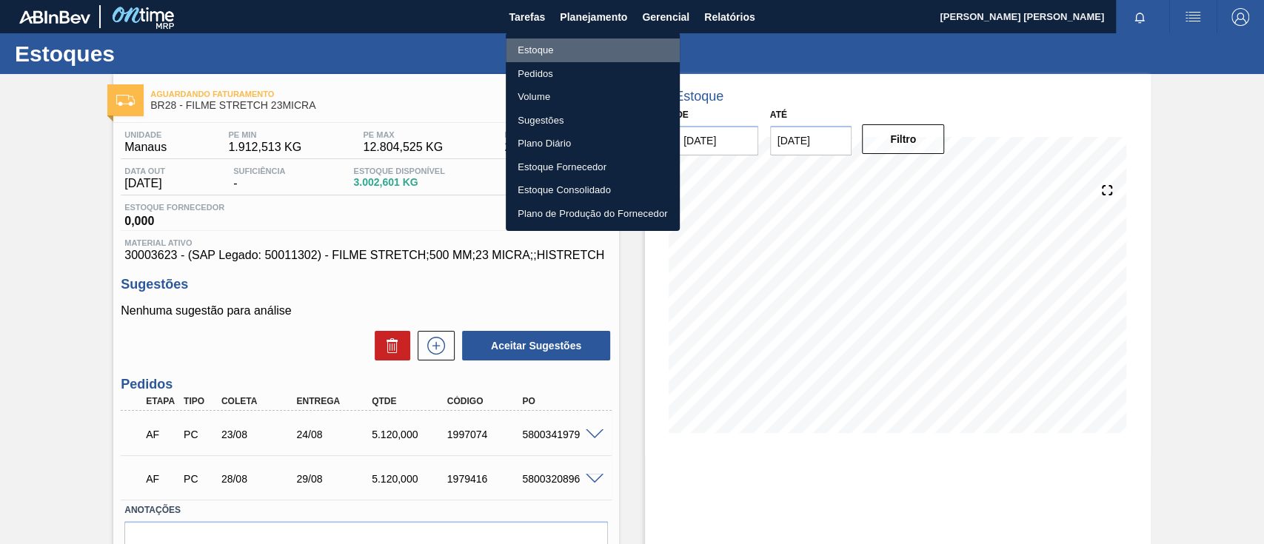
click at [603, 47] on li "Estoque" at bounding box center [593, 50] width 174 height 24
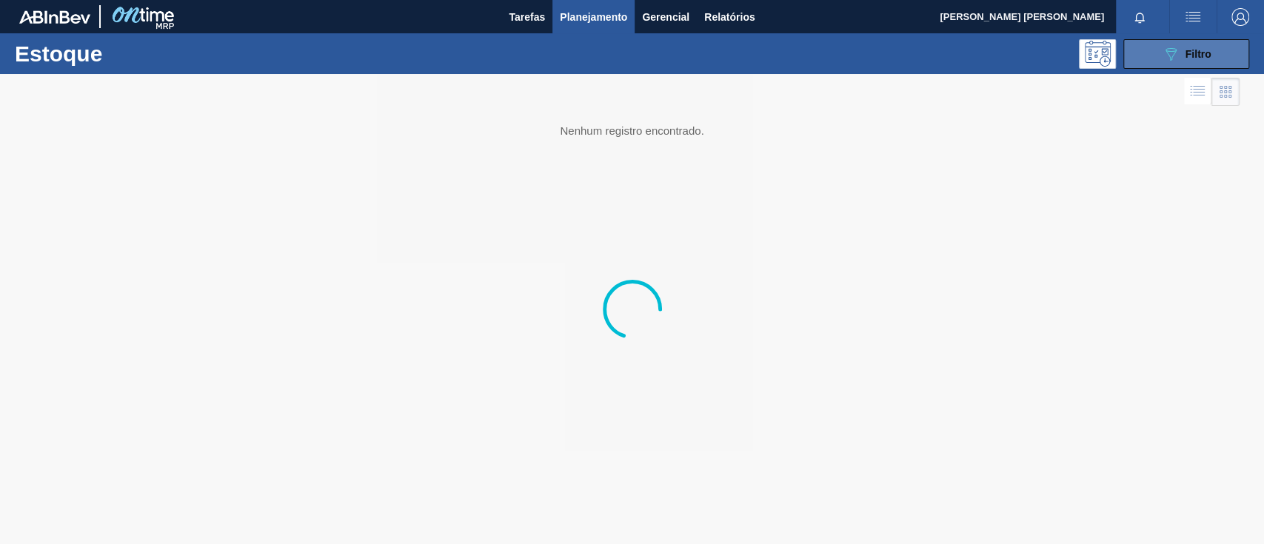
click at [1181, 58] on div "089F7B8B-B2A5-4AFE-B5C0-19BA573D28AC Filtro" at bounding box center [1186, 54] width 50 height 18
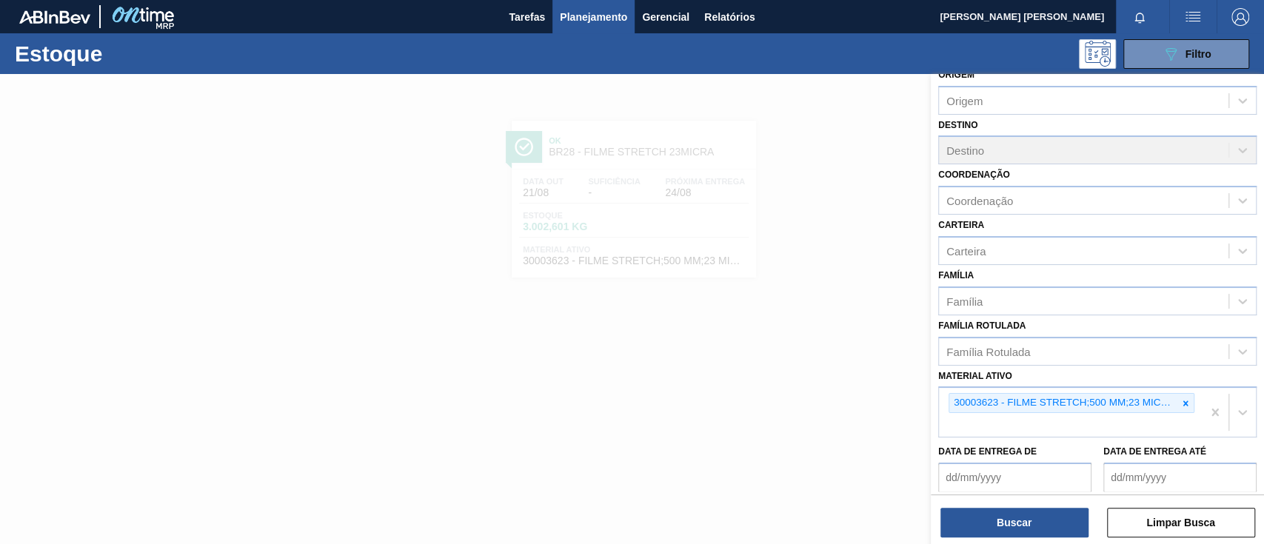
scroll to position [98, 0]
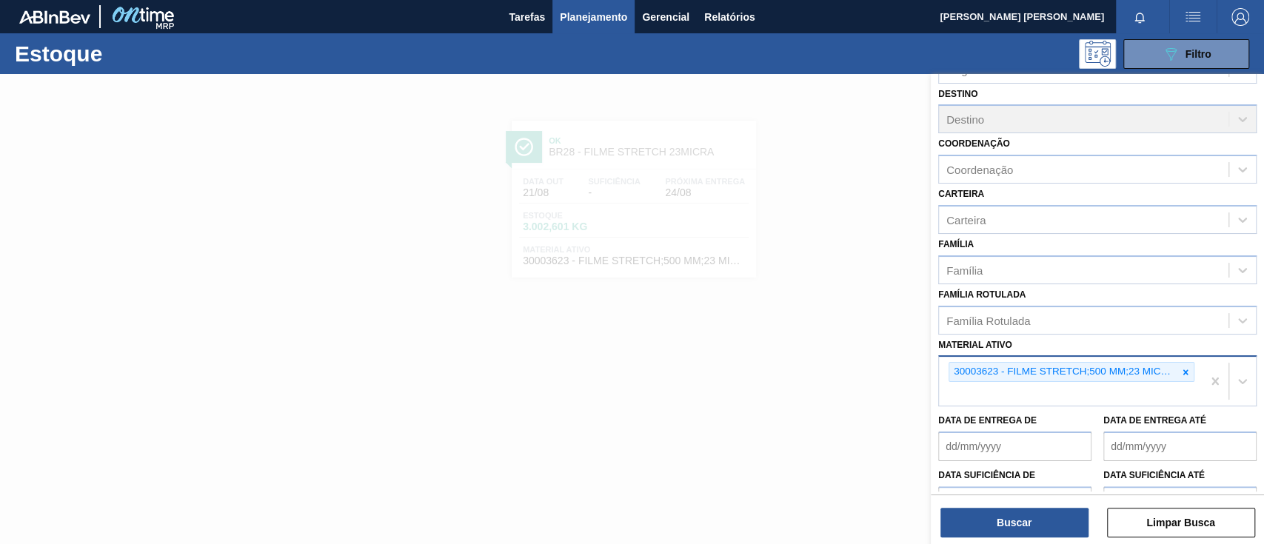
drag, startPoint x: 1187, startPoint y: 368, endPoint x: 1167, endPoint y: 375, distance: 22.0
click at [1187, 368] on icon at bounding box center [1185, 372] width 10 height 10
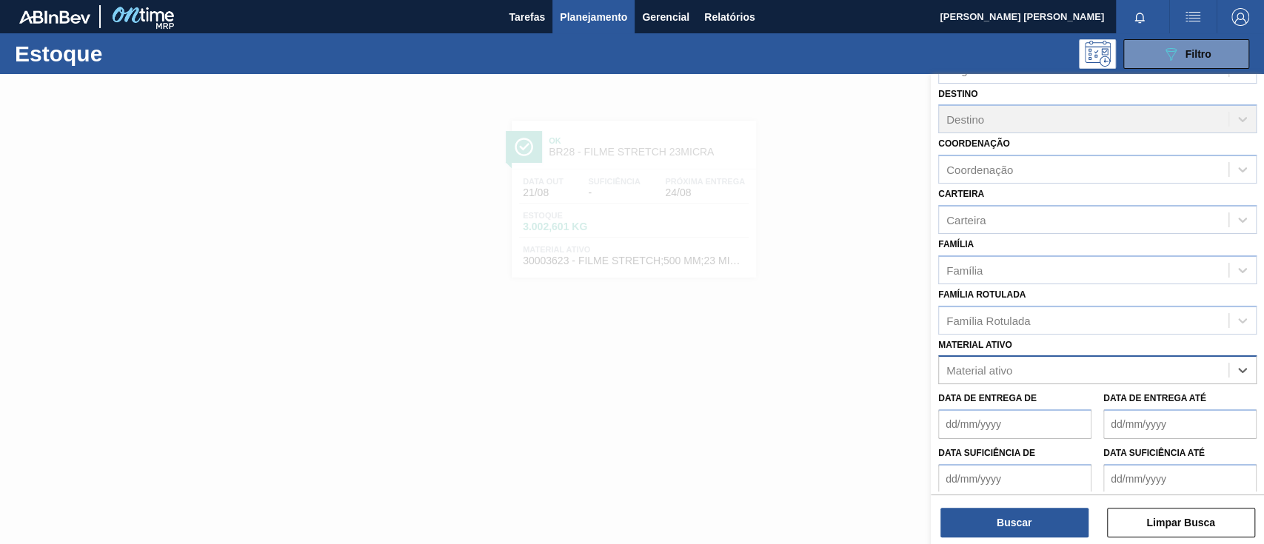
paste ativo "30003825"
type ativo "30003825"
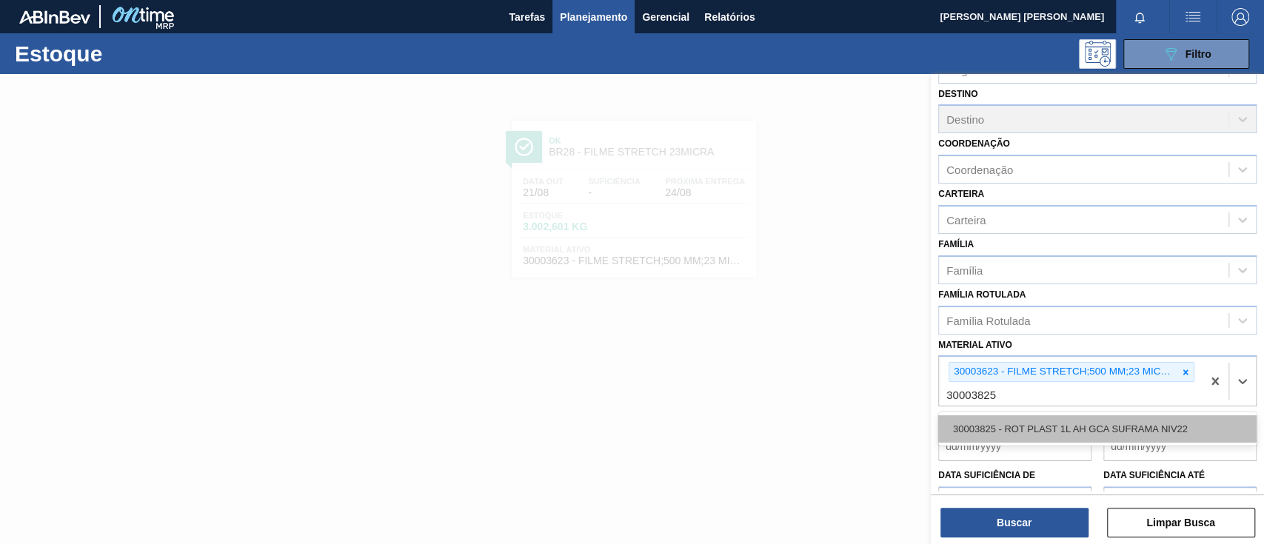
click at [1049, 424] on div "30003825 - ROT PLAST 1L AH GCA SUFRAMA NIV22" at bounding box center [1097, 428] width 318 height 27
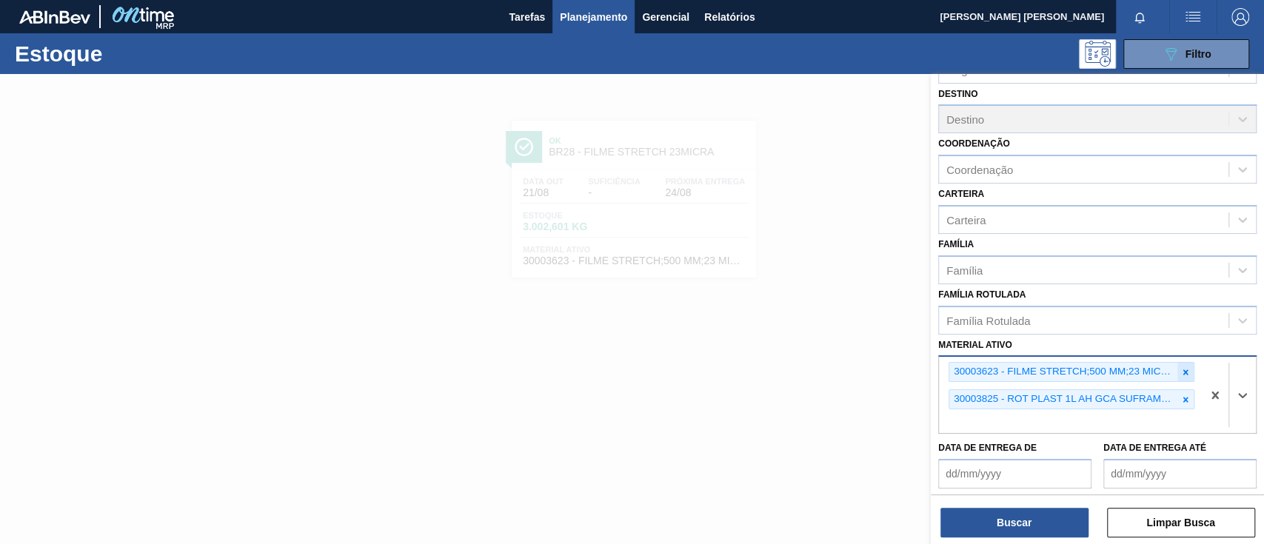
click at [1180, 372] on icon at bounding box center [1185, 372] width 10 height 10
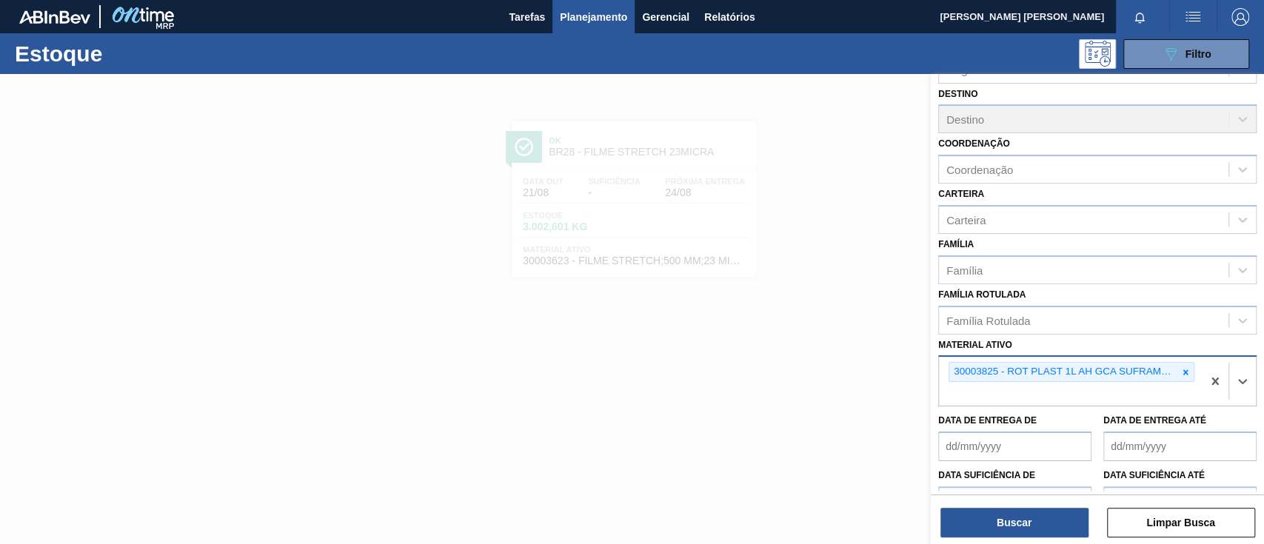
click at [1036, 506] on div "Buscar Limpar Busca" at bounding box center [1096, 514] width 333 height 41
click at [1026, 518] on button "Buscar" at bounding box center [1014, 523] width 148 height 30
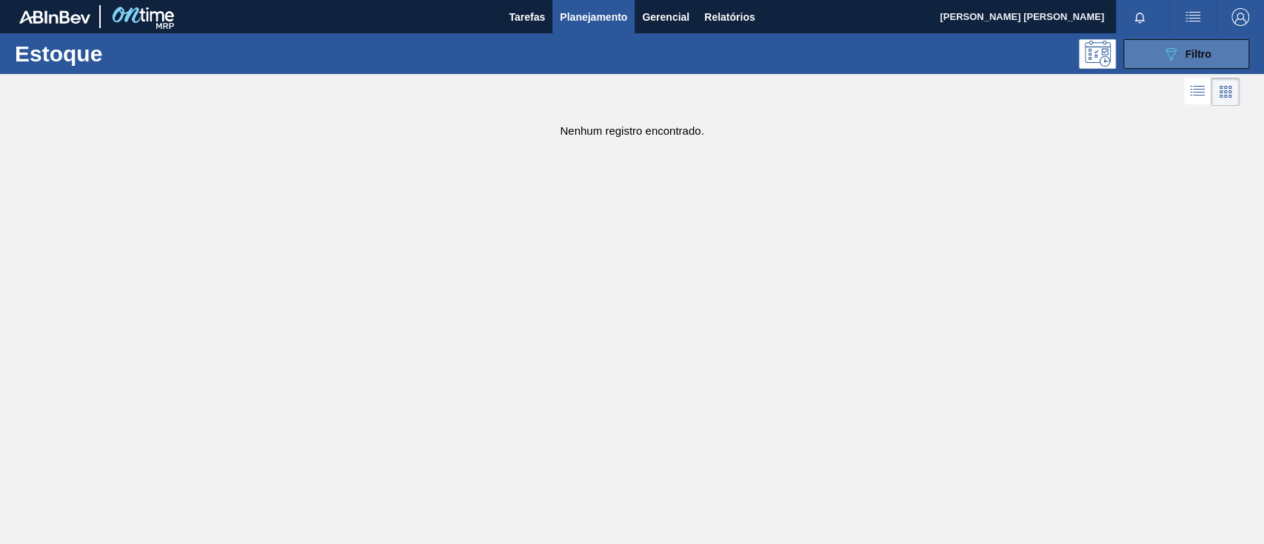
click at [1146, 47] on button "089F7B8B-B2A5-4AFE-B5C0-19BA573D28AC Filtro" at bounding box center [1186, 54] width 126 height 30
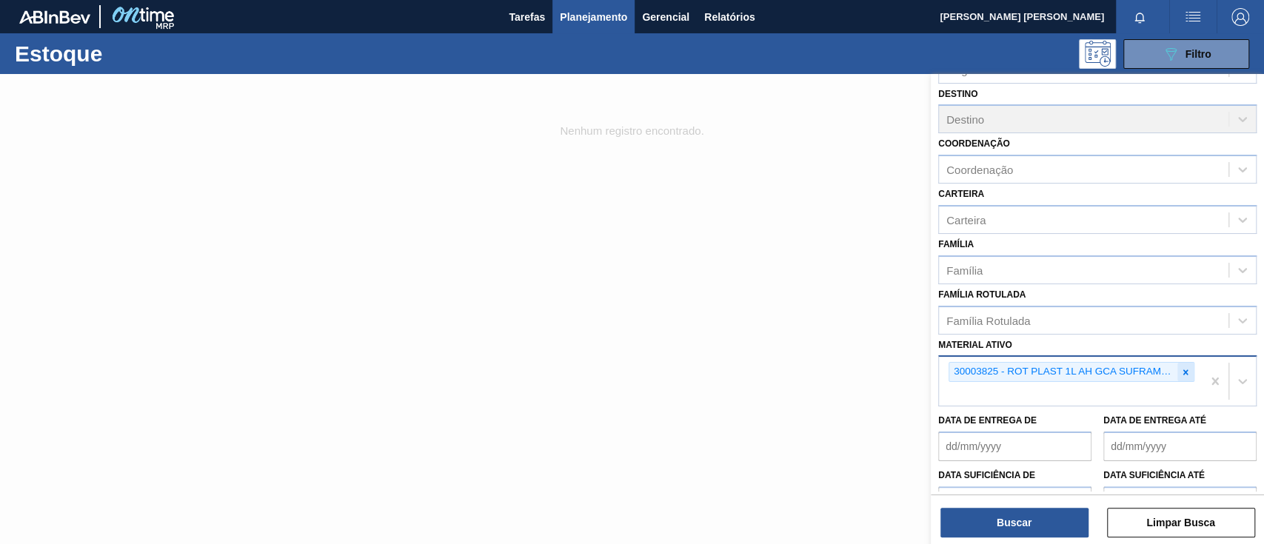
click at [1186, 370] on icon at bounding box center [1185, 372] width 10 height 10
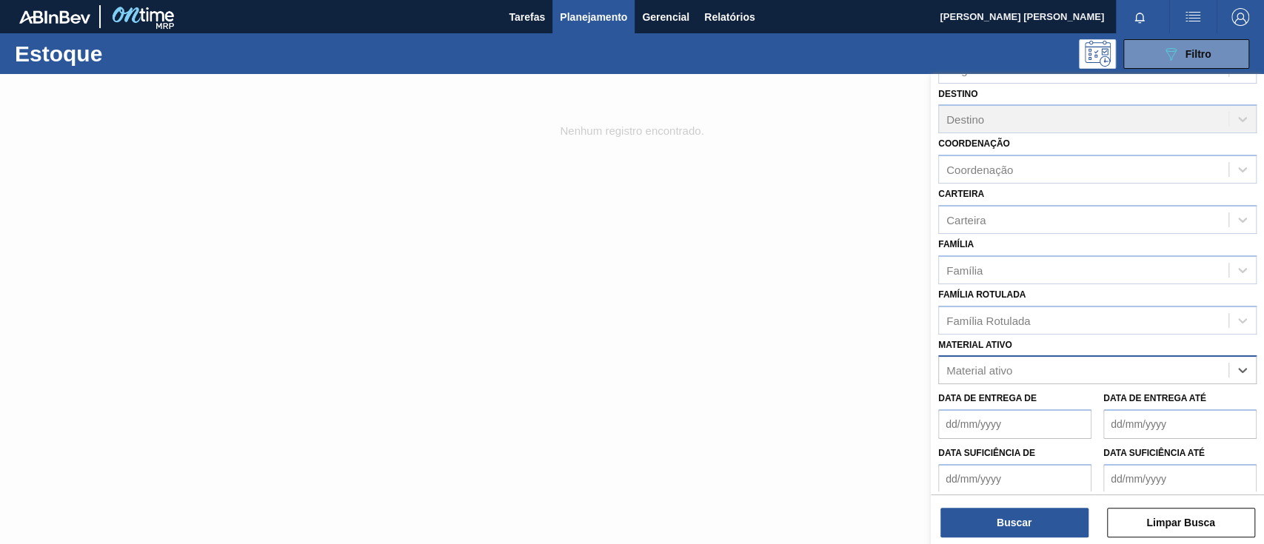
paste ativo "30003825"
type ativo "30003825"
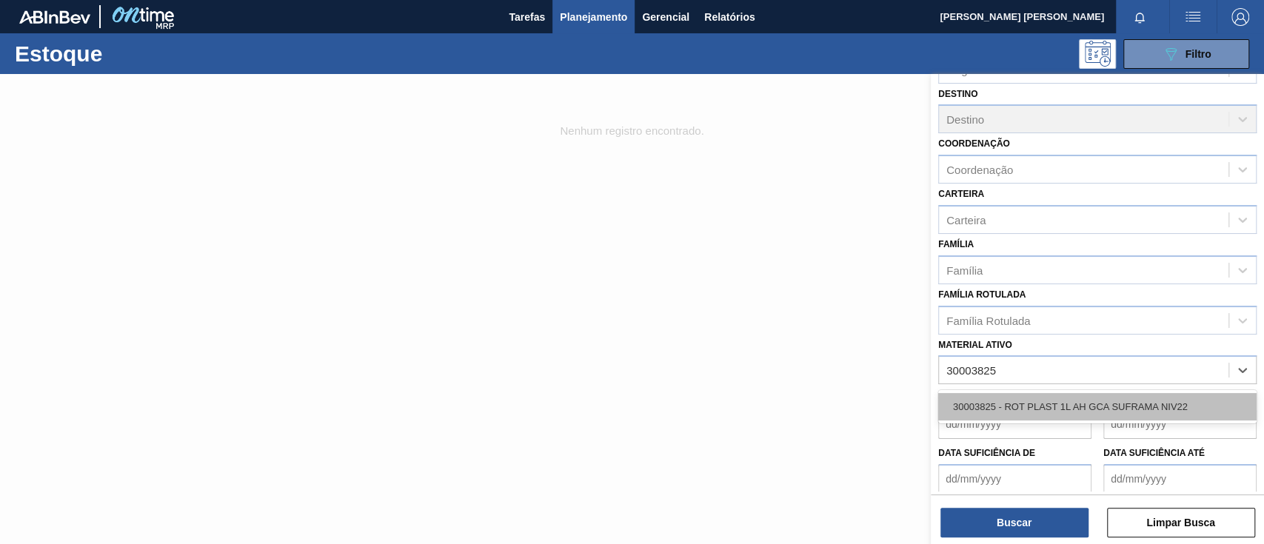
click at [1038, 406] on div "30003825 - ROT PLAST 1L AH GCA SUFRAMA NIV22" at bounding box center [1097, 406] width 318 height 27
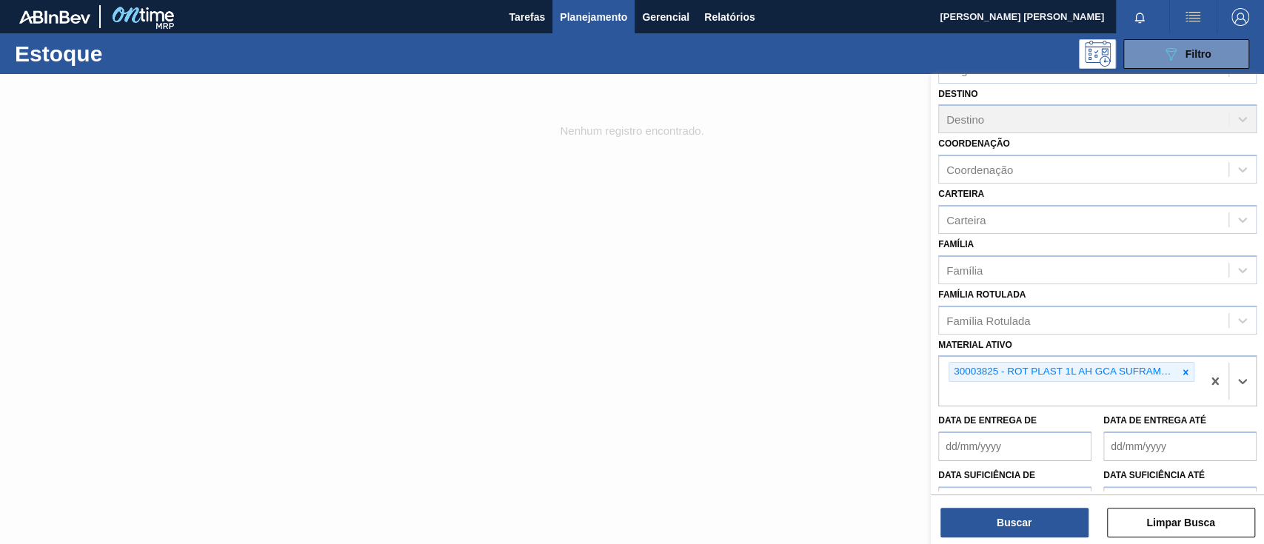
click at [1043, 505] on div "Buscar Limpar Busca" at bounding box center [1096, 514] width 333 height 41
click at [965, 513] on button "Buscar" at bounding box center [1014, 523] width 148 height 30
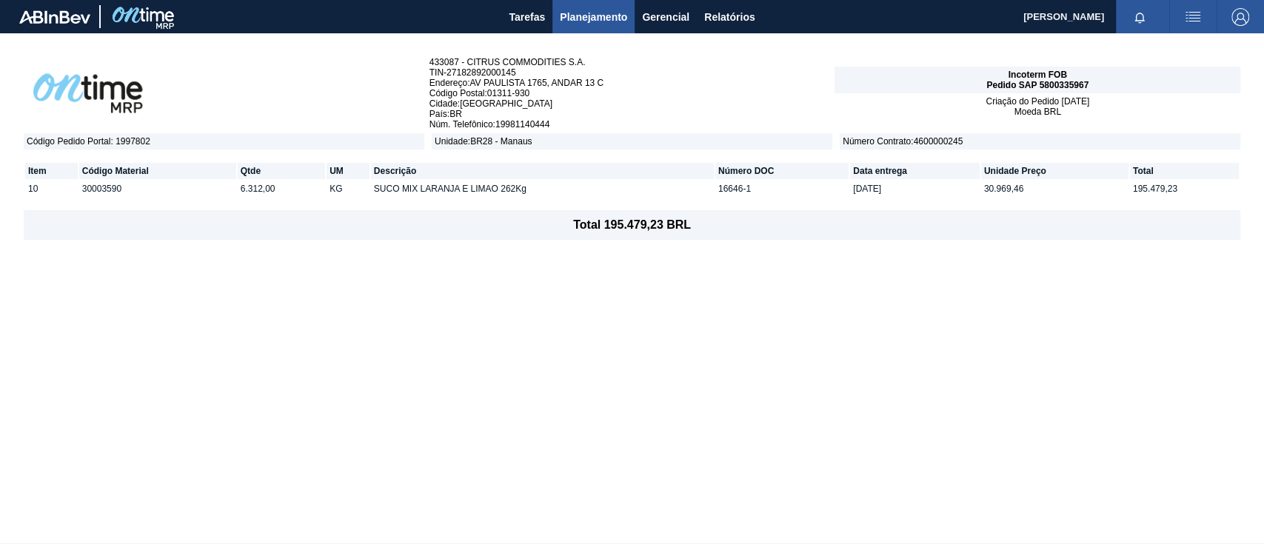
click at [726, 183] on td "16646-1" at bounding box center [781, 189] width 133 height 16
copy td "16646"
